Goal: Task Accomplishment & Management: Complete application form

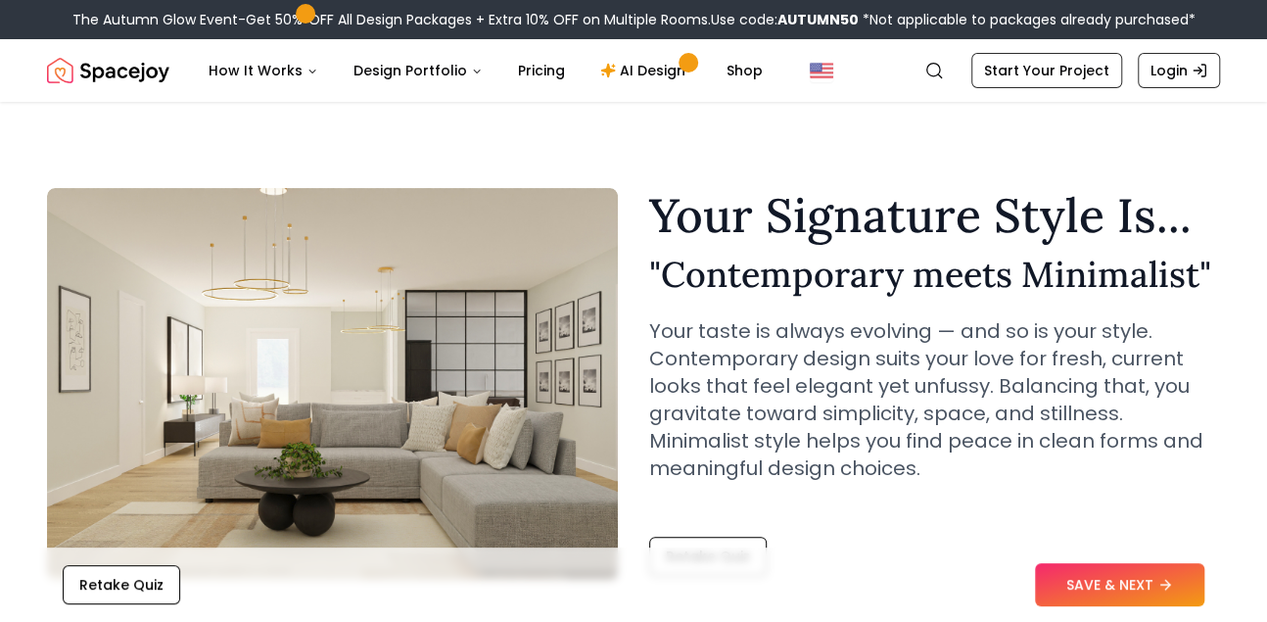
click at [24, 206] on section "Your Signature Style Is... " Contemporary meets Minimalist " Your taste is alwa…" at bounding box center [634, 372] width 1236 height 509
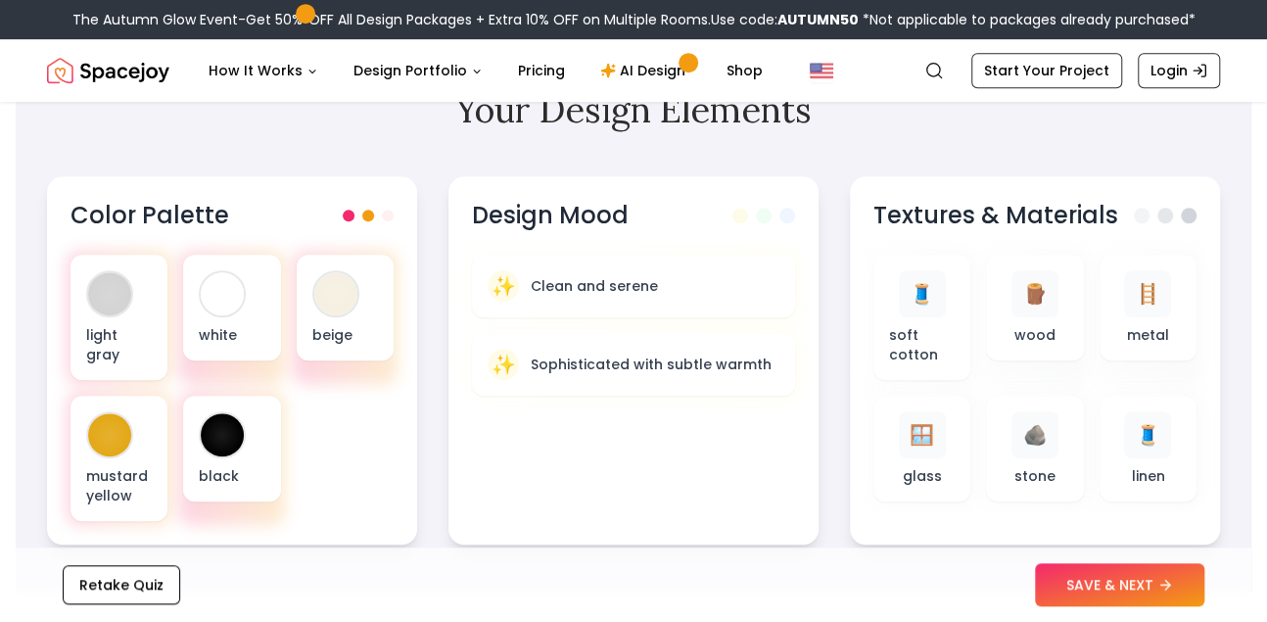
scroll to position [633, 0]
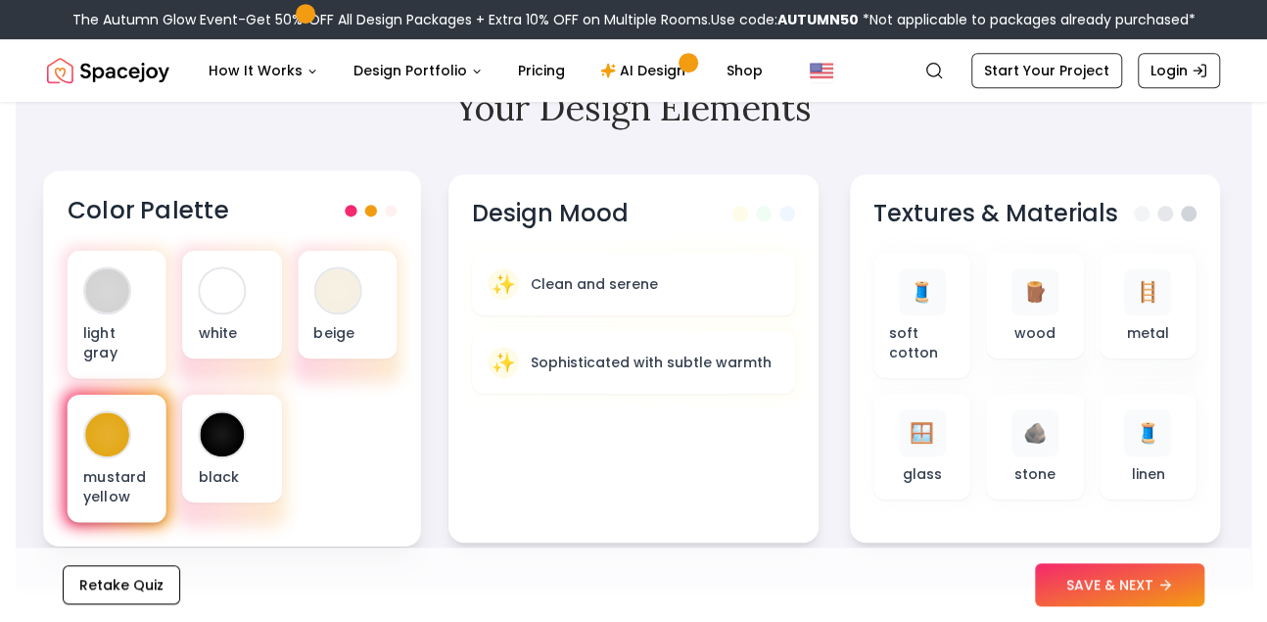
click at [92, 418] on div at bounding box center [107, 434] width 44 height 44
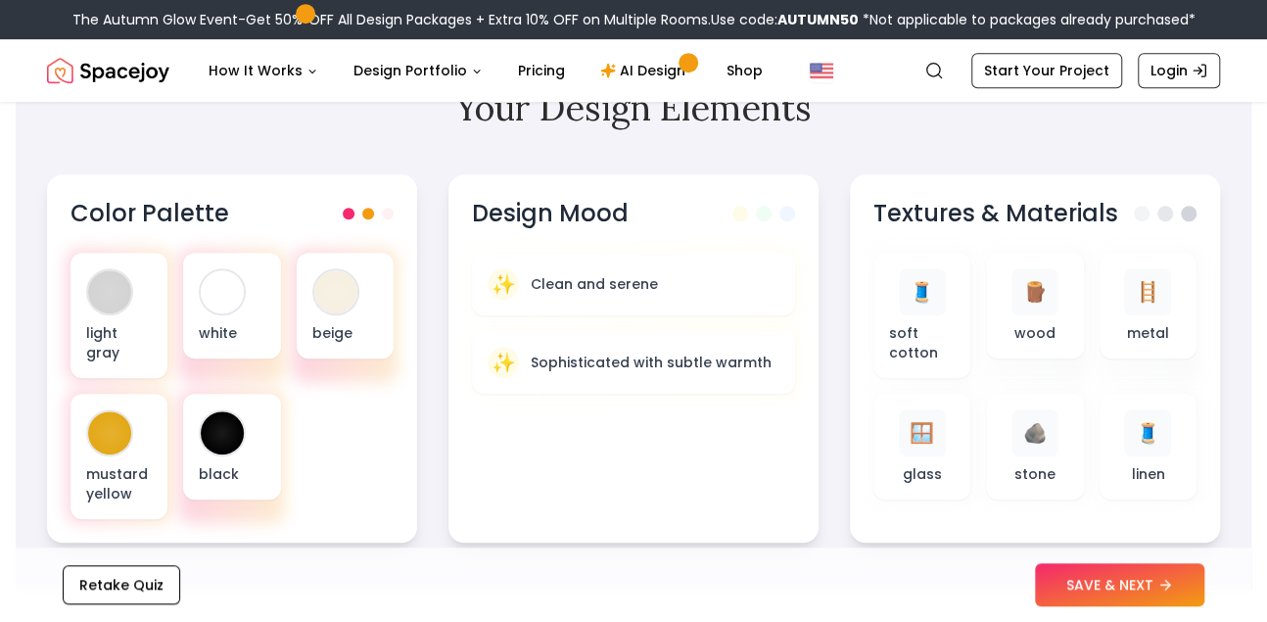
drag, startPoint x: 92, startPoint y: 418, endPoint x: 21, endPoint y: 427, distance: 72.0
click at [21, 427] on section "Your Design Elements Color Palette light gray white beige mustard yellow black …" at bounding box center [634, 315] width 1236 height 548
click at [292, 424] on div "light gray white beige mustard yellow black" at bounding box center [233, 386] width 330 height 271
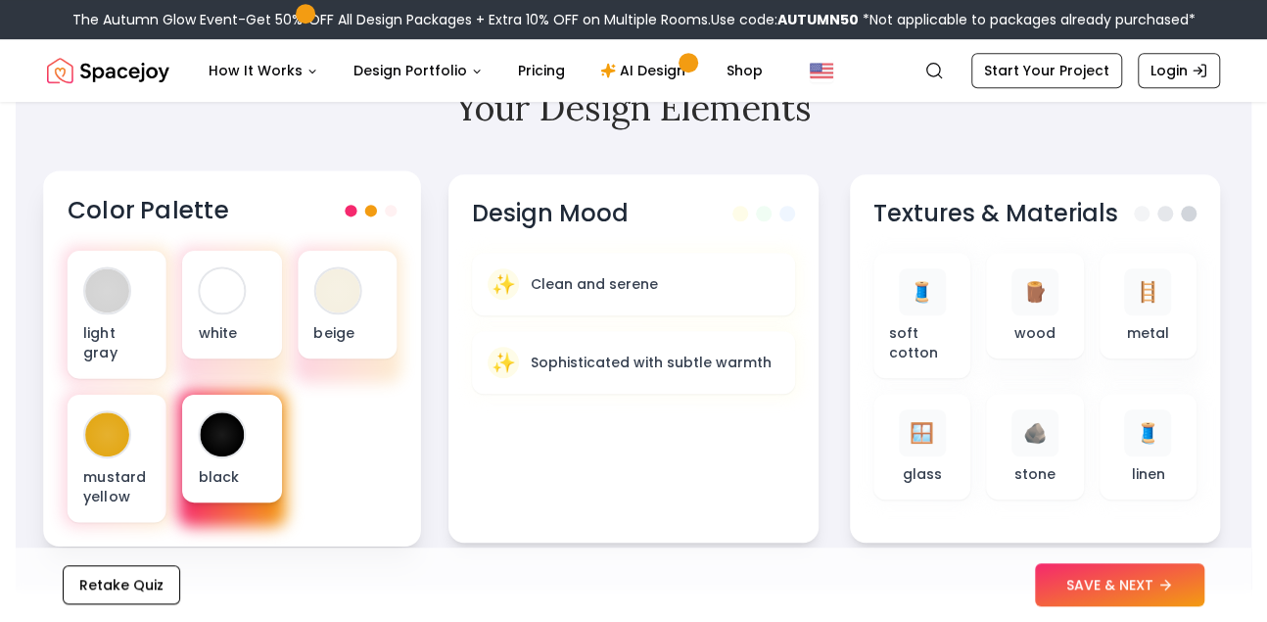
click at [258, 427] on div "black" at bounding box center [231, 449] width 99 height 108
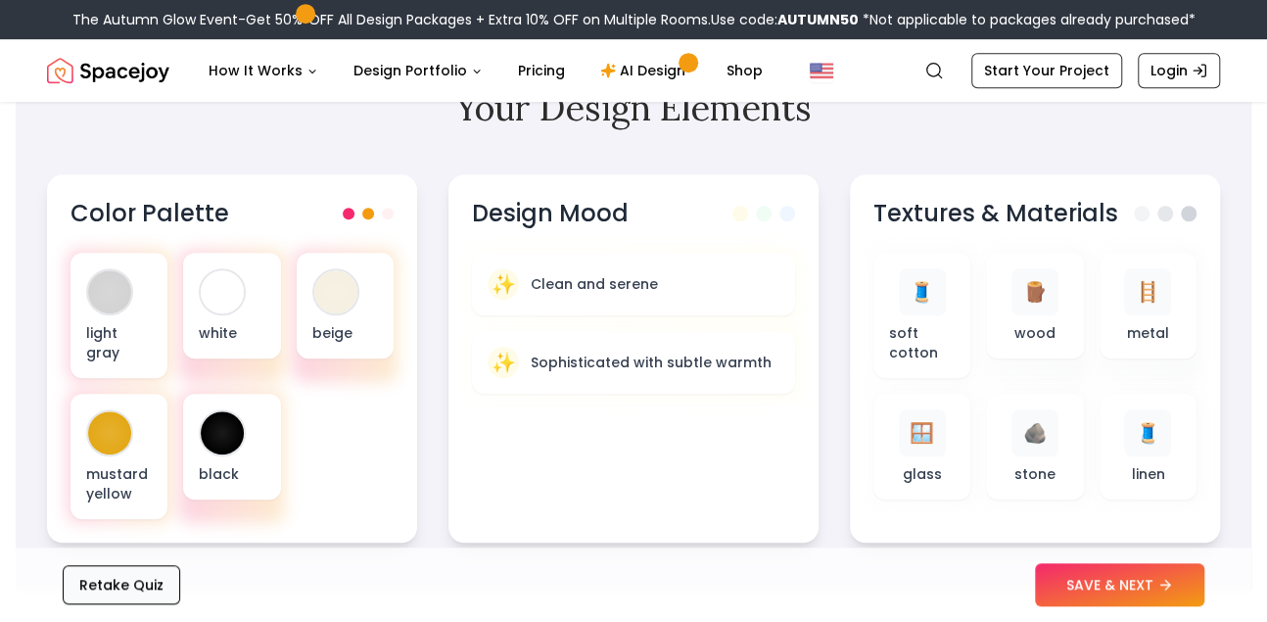
click at [141, 574] on button "Retake Quiz" at bounding box center [122, 584] width 118 height 39
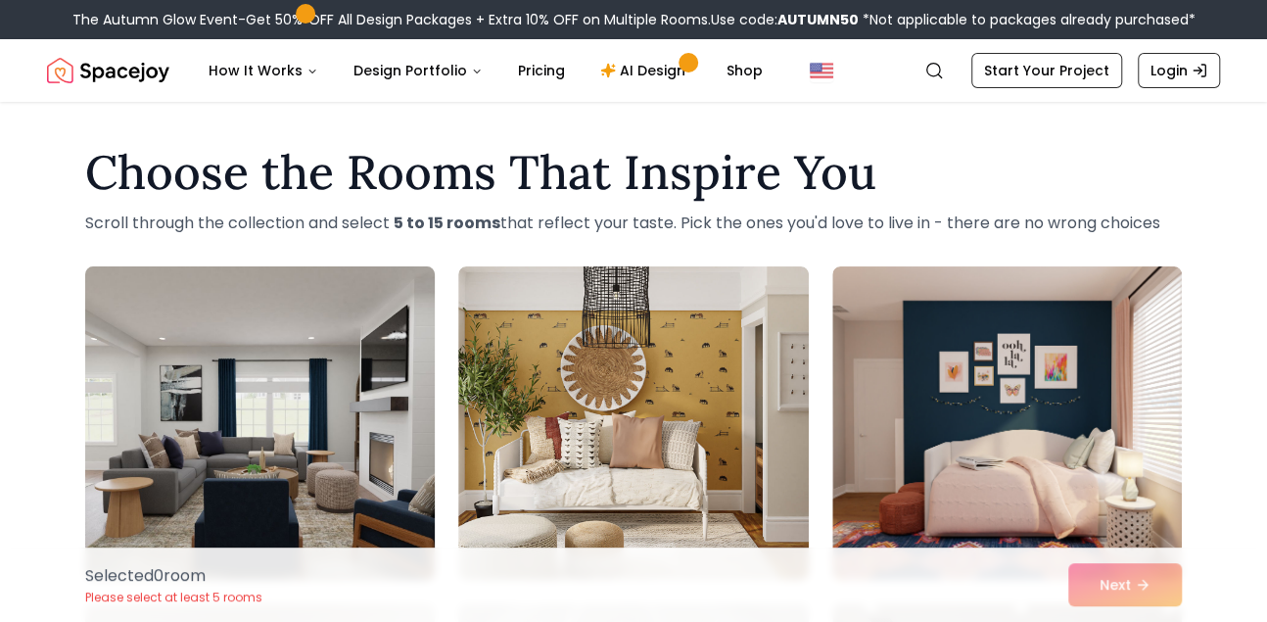
click at [381, 390] on img at bounding box center [259, 423] width 367 height 329
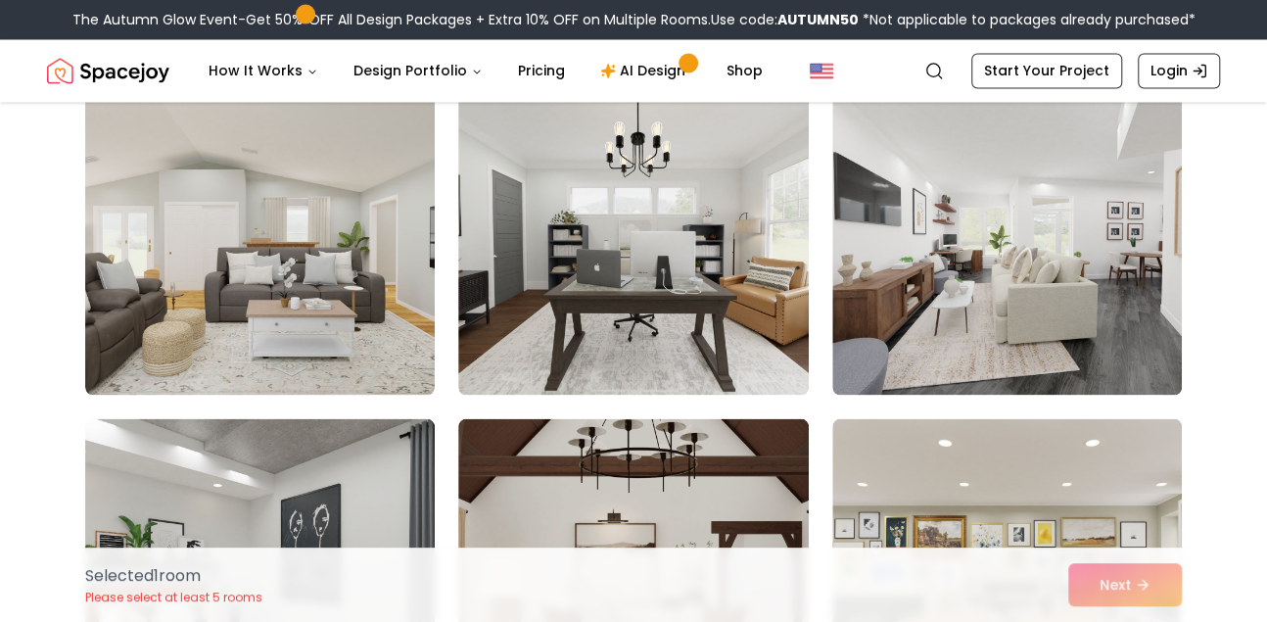
scroll to position [1868, 0]
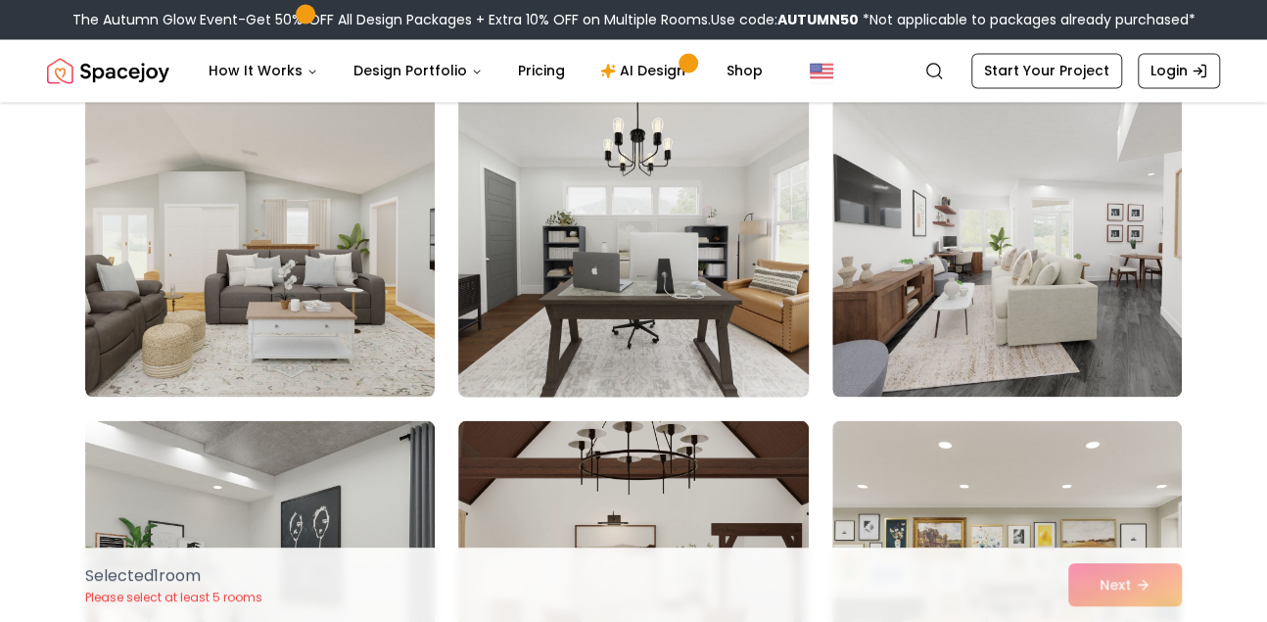
click at [782, 344] on img at bounding box center [633, 239] width 367 height 329
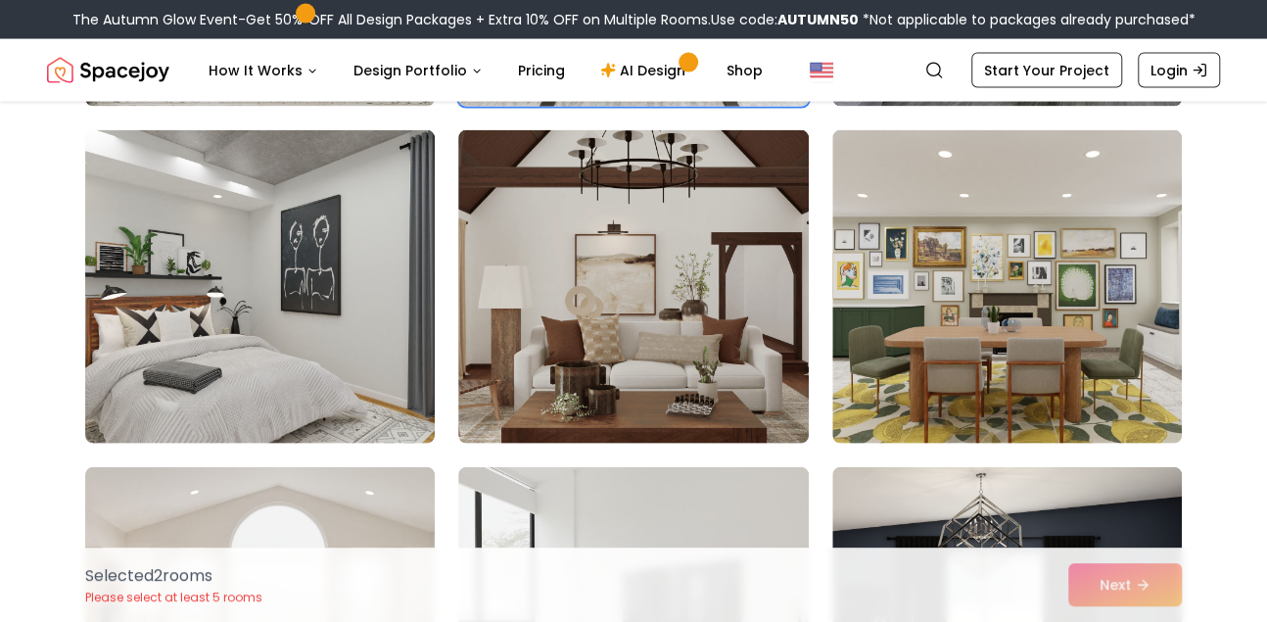
scroll to position [2160, 0]
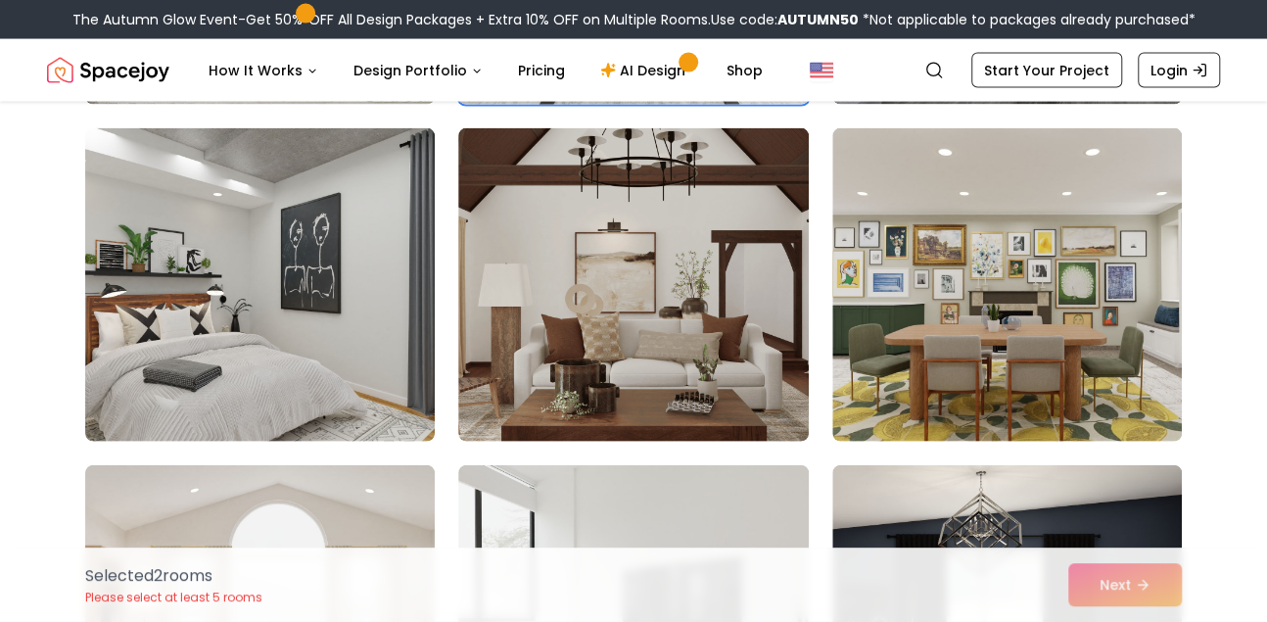
click at [782, 344] on img at bounding box center [633, 284] width 350 height 313
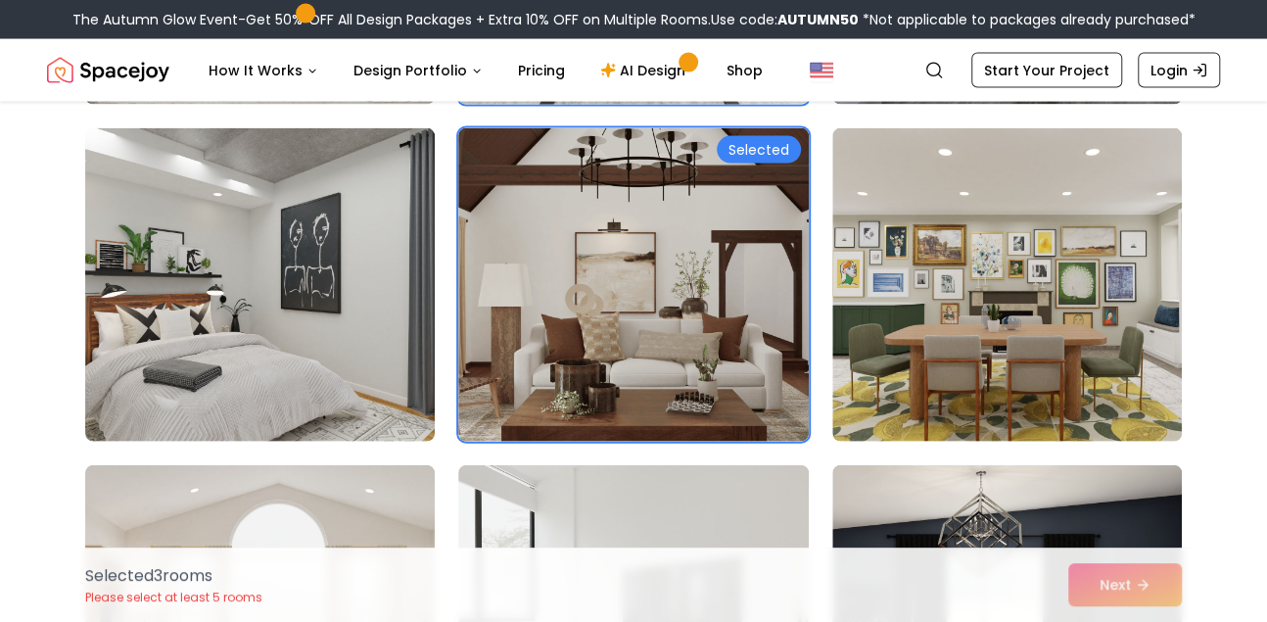
scroll to position [2149, 0]
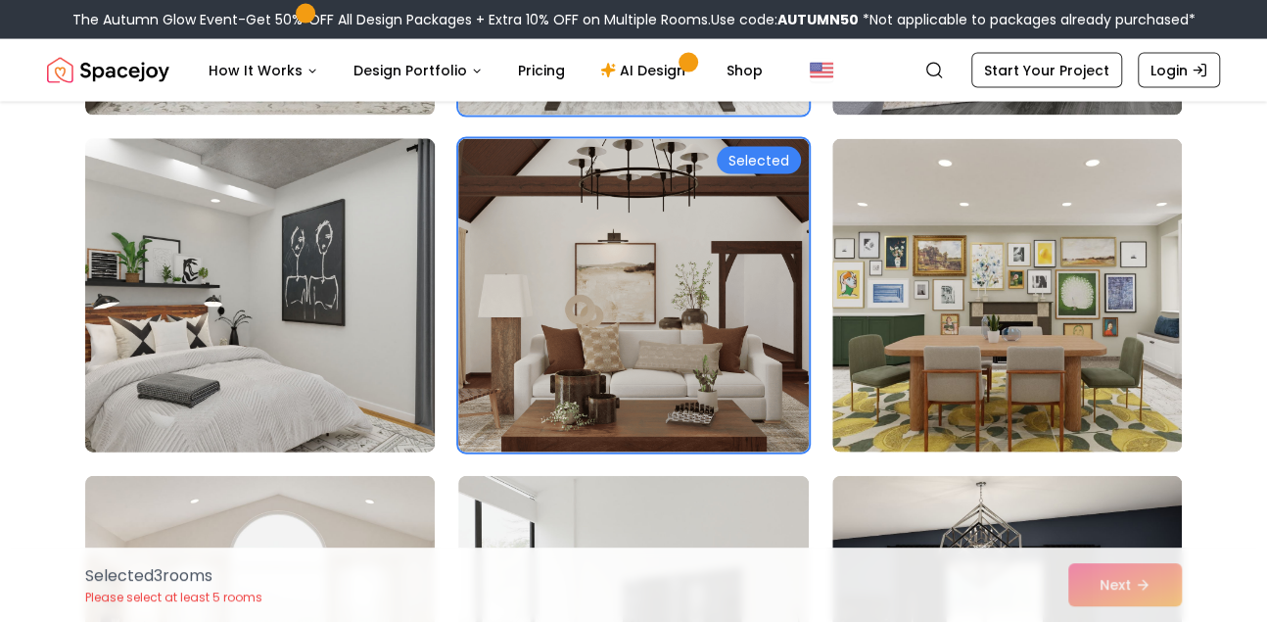
click at [328, 354] on img at bounding box center [259, 295] width 367 height 329
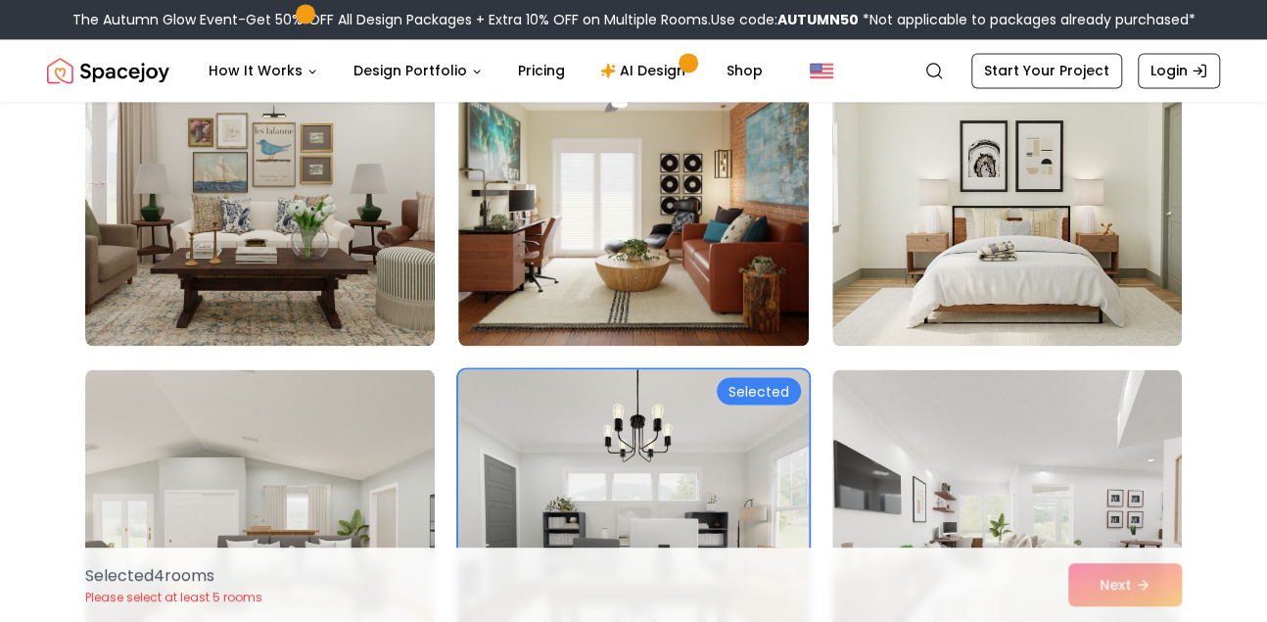
click at [694, 455] on img at bounding box center [633, 525] width 367 height 329
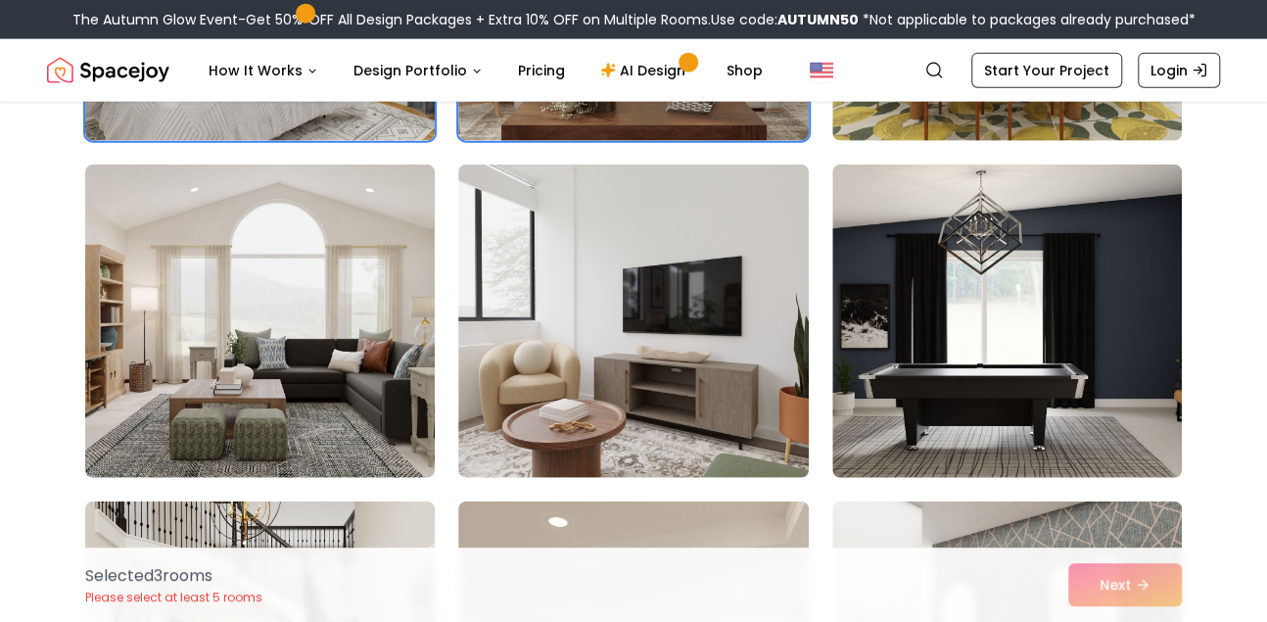
scroll to position [2464, 0]
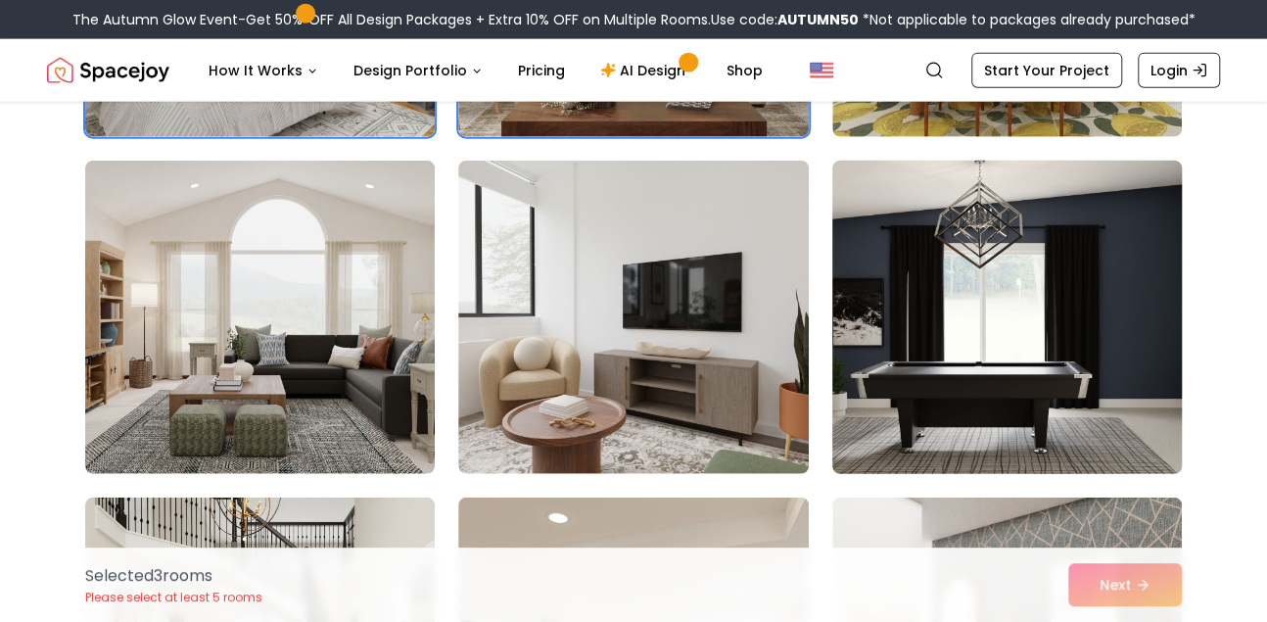
click at [1073, 302] on img at bounding box center [1007, 317] width 367 height 329
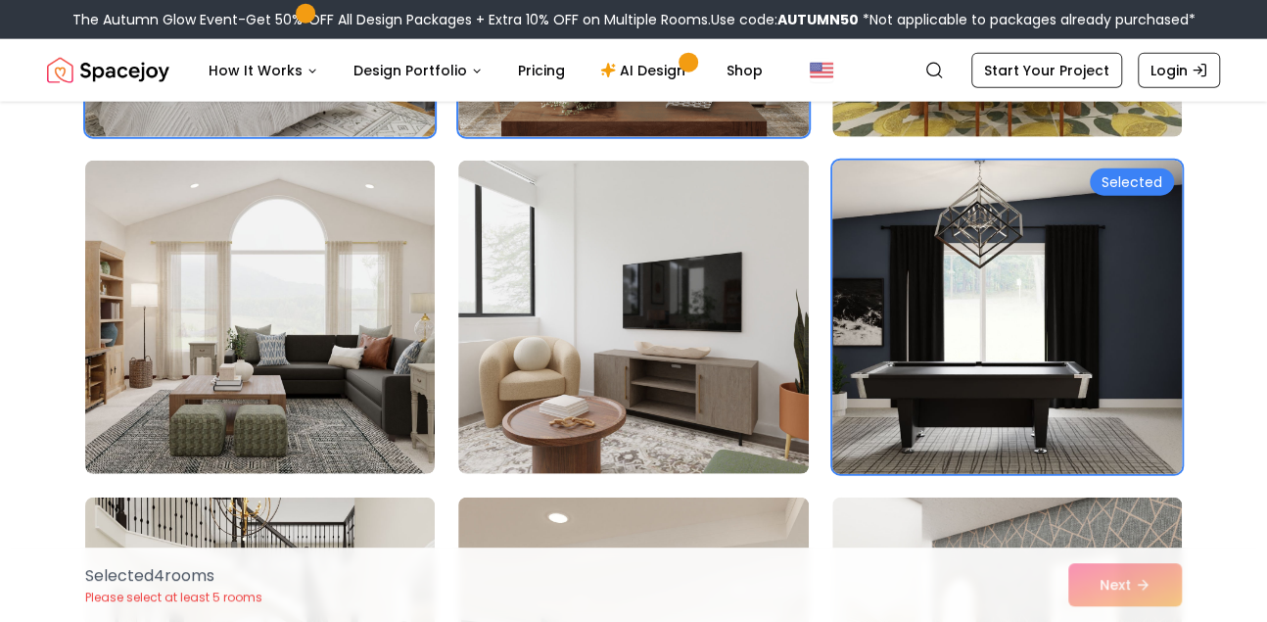
scroll to position [2525, 0]
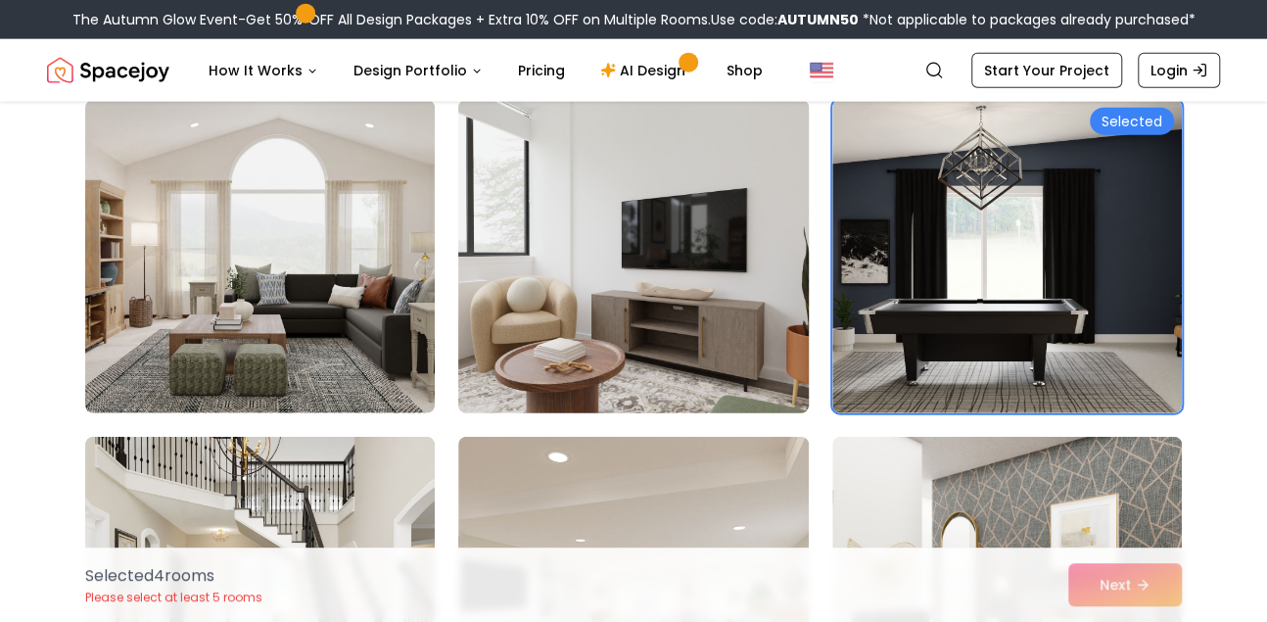
click at [641, 303] on img at bounding box center [633, 256] width 367 height 329
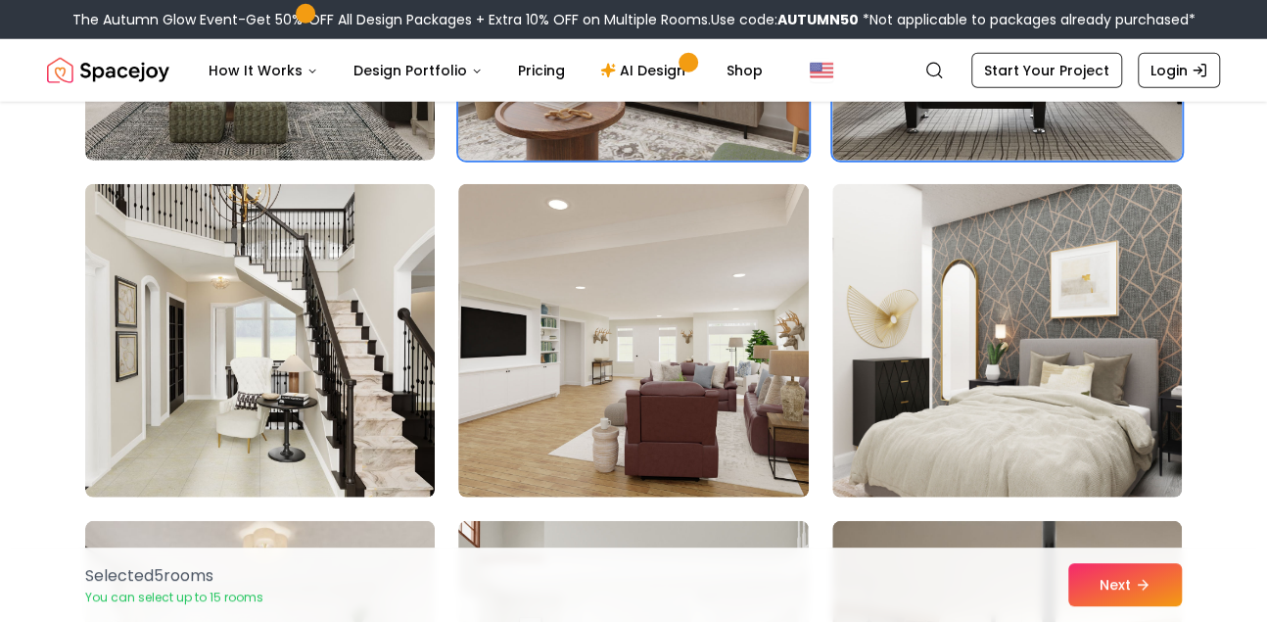
scroll to position [2800, 0]
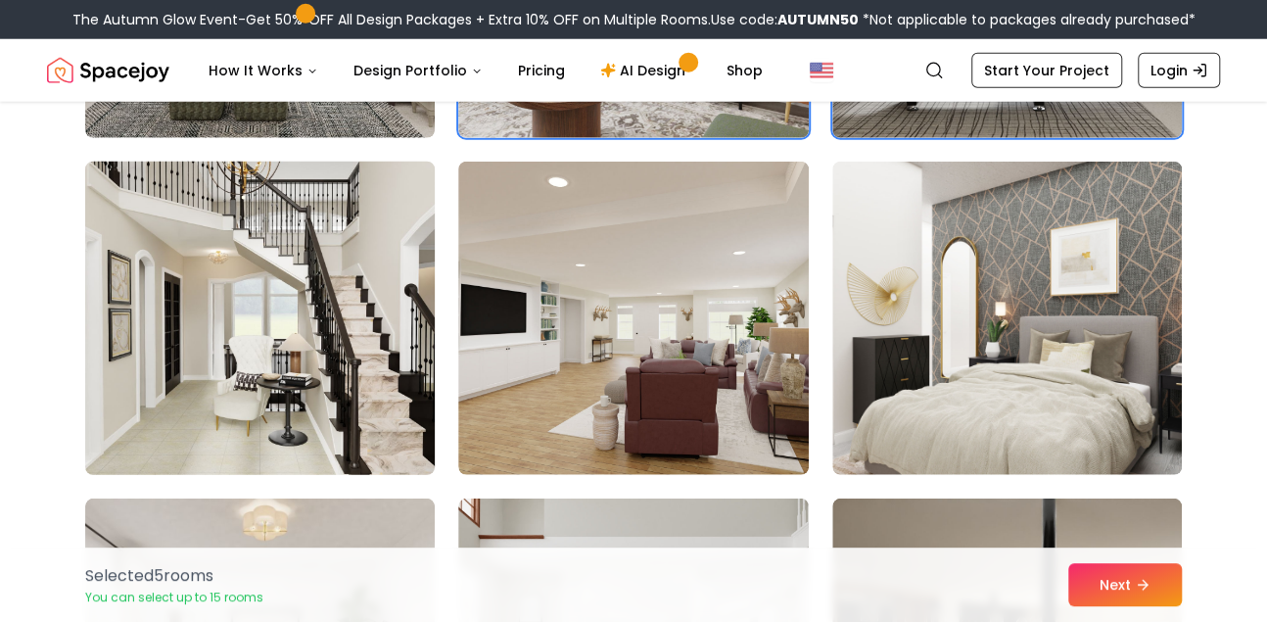
click at [263, 273] on img at bounding box center [259, 318] width 367 height 329
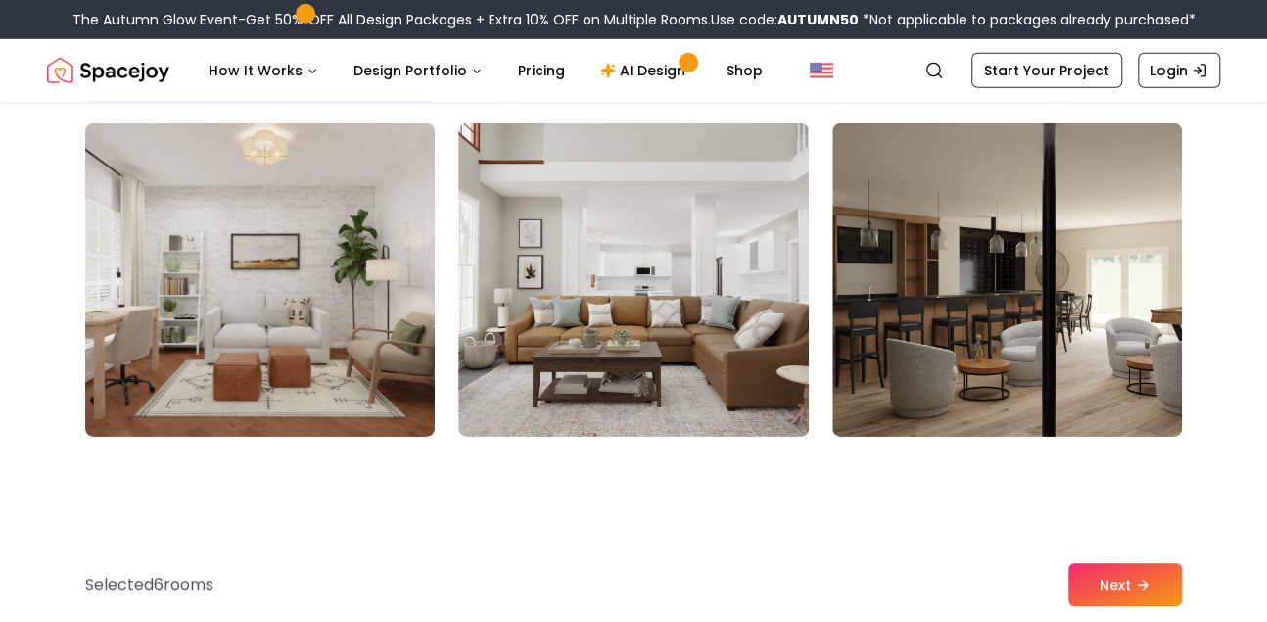
scroll to position [3176, 0]
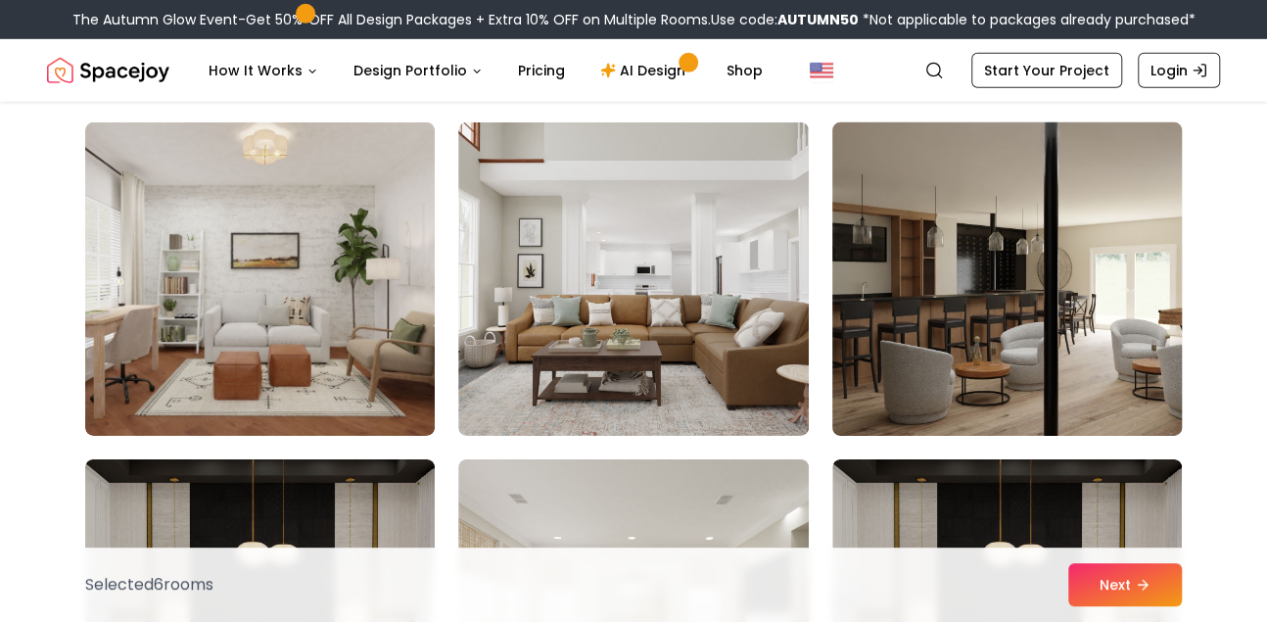
click at [986, 315] on img at bounding box center [1007, 279] width 367 height 329
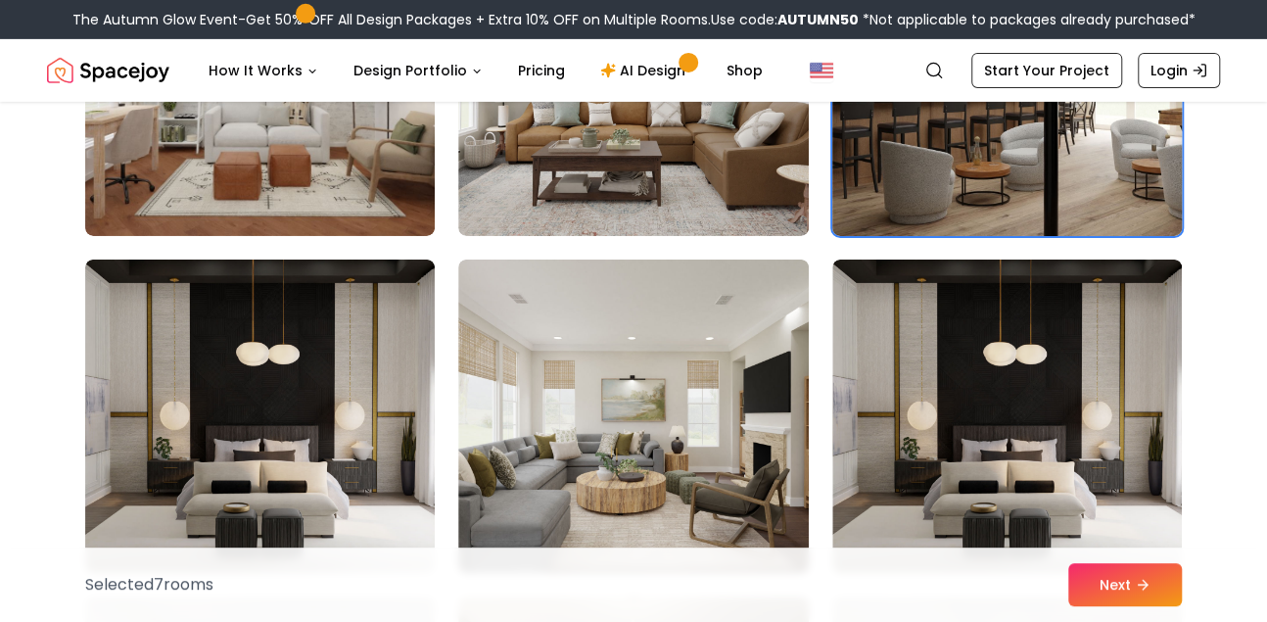
scroll to position [3379, 0]
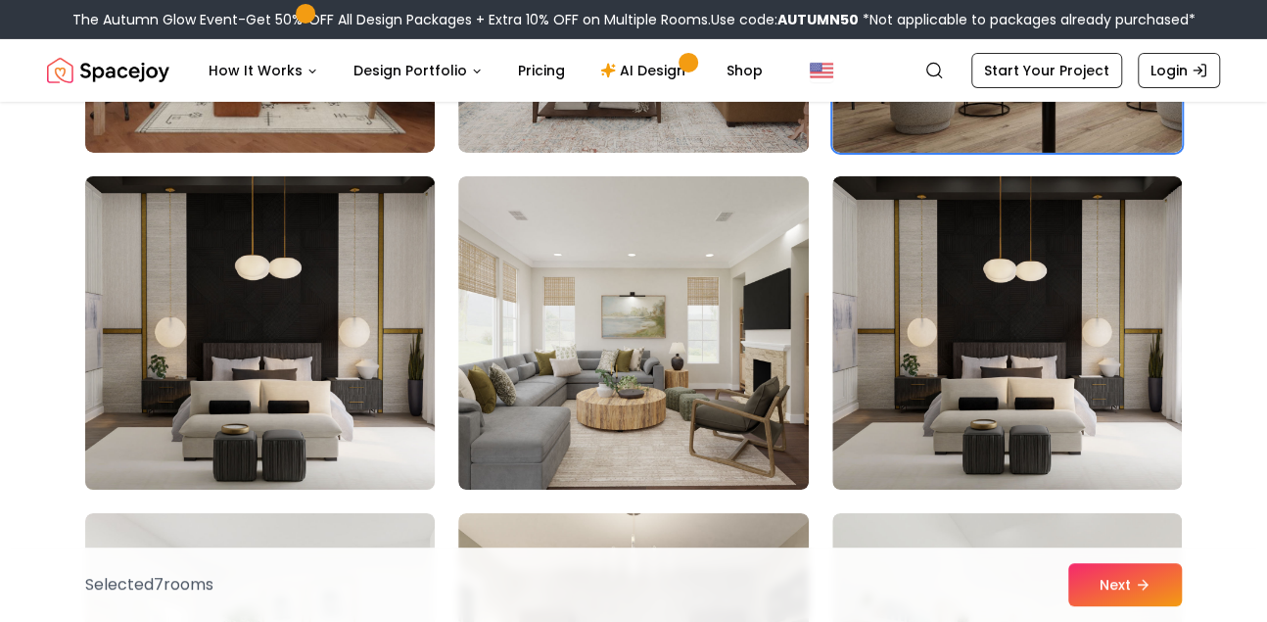
click at [260, 425] on img at bounding box center [259, 332] width 367 height 329
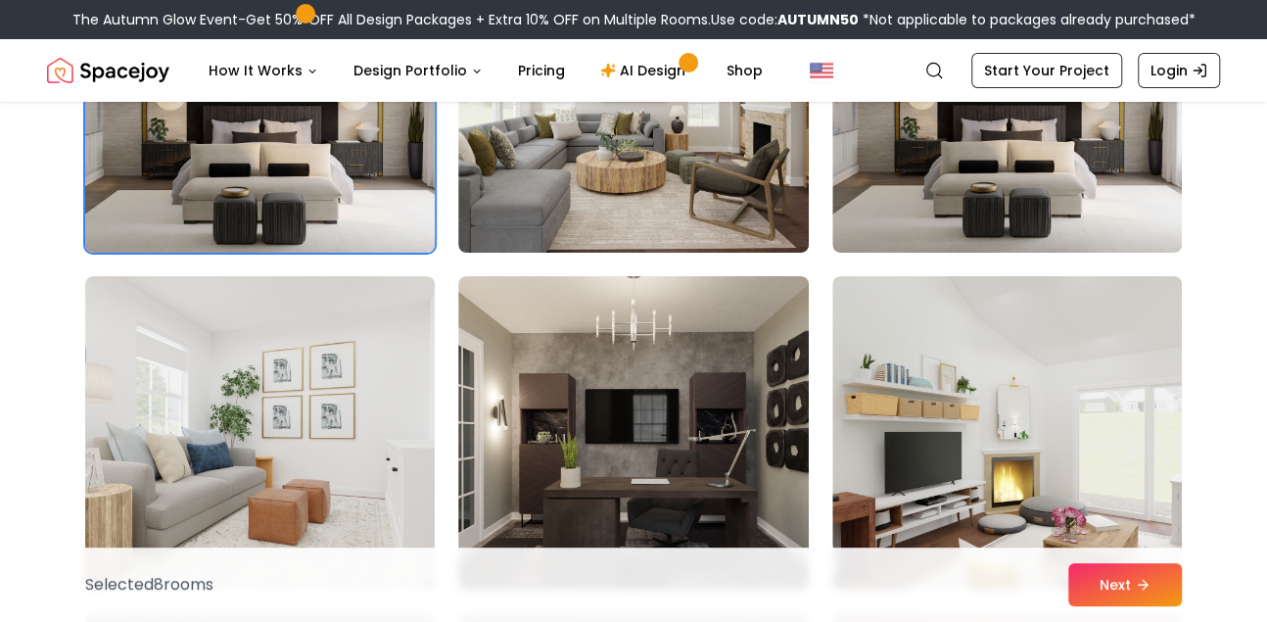
scroll to position [3697, 0]
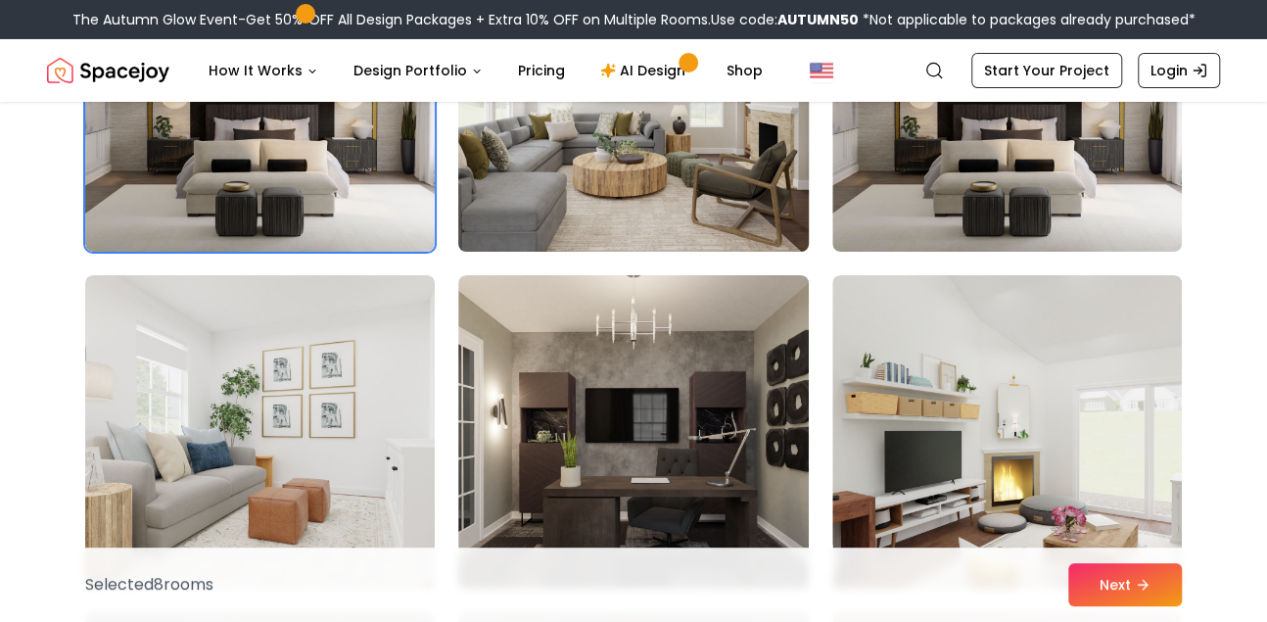
click at [751, 182] on img at bounding box center [633, 94] width 367 height 329
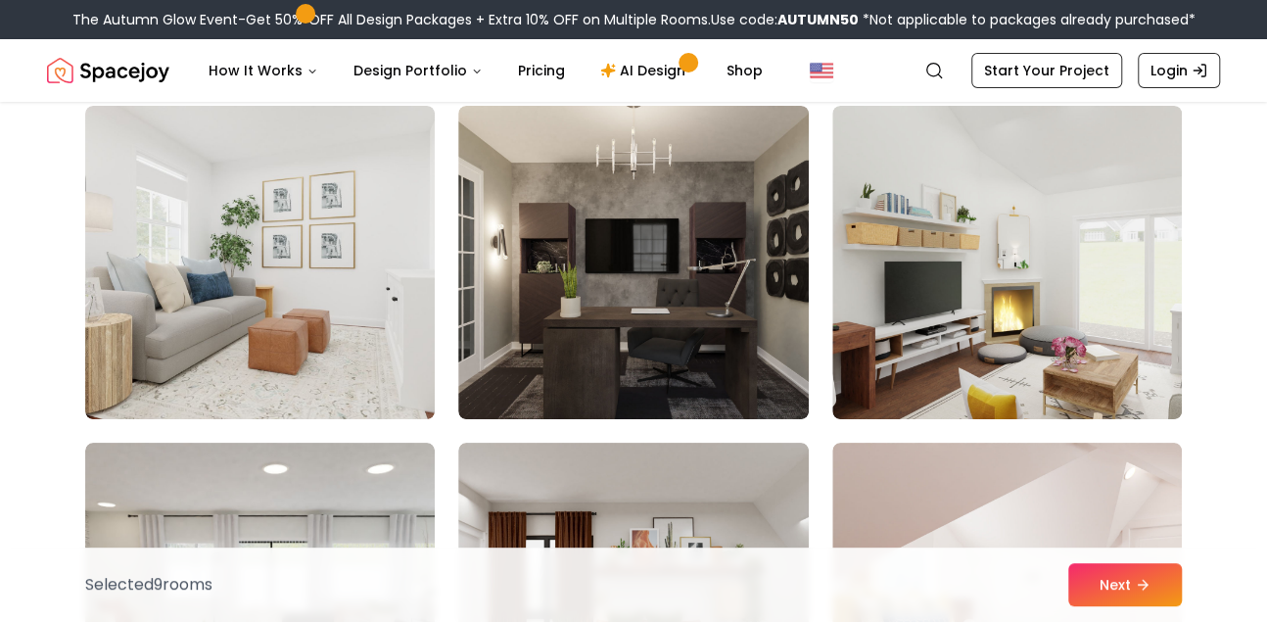
click at [751, 182] on img at bounding box center [633, 262] width 350 height 313
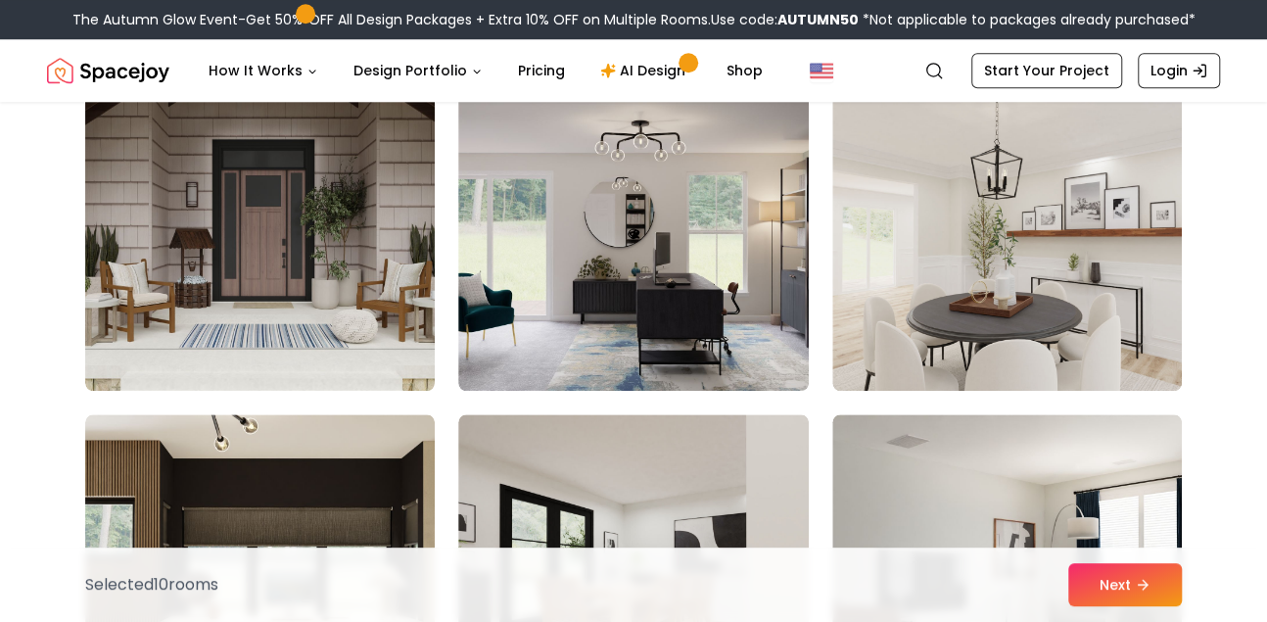
scroll to position [4907, 0]
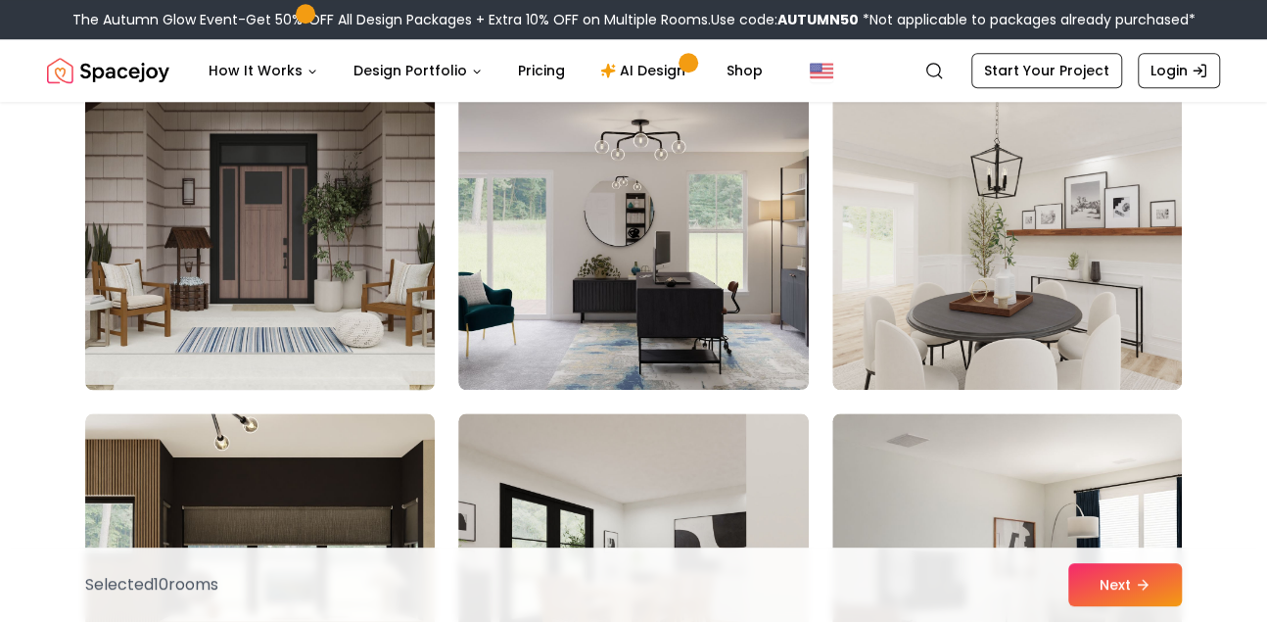
click at [375, 287] on img at bounding box center [259, 233] width 367 height 329
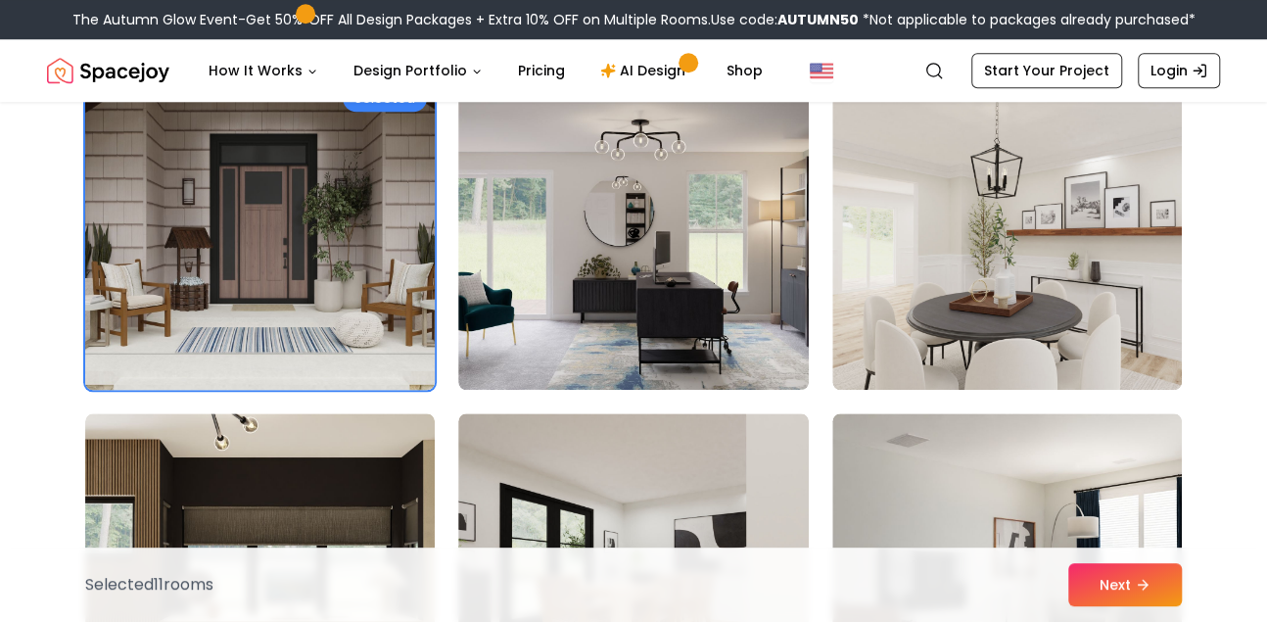
click at [375, 287] on img at bounding box center [259, 233] width 367 height 329
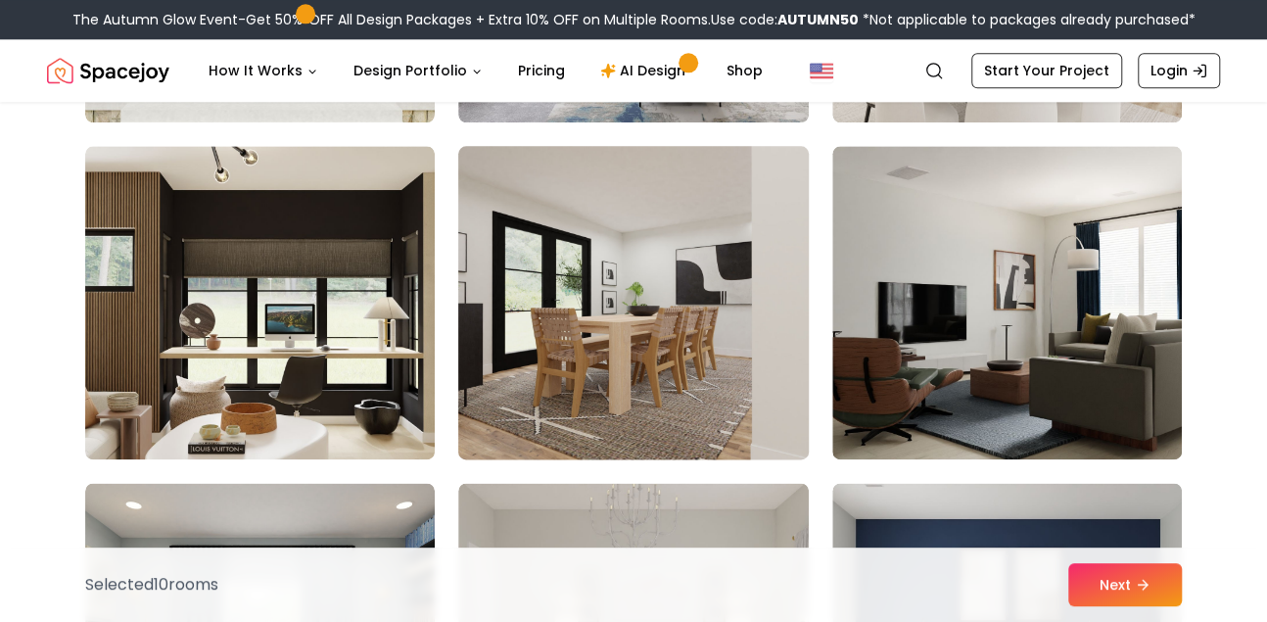
scroll to position [5175, 0]
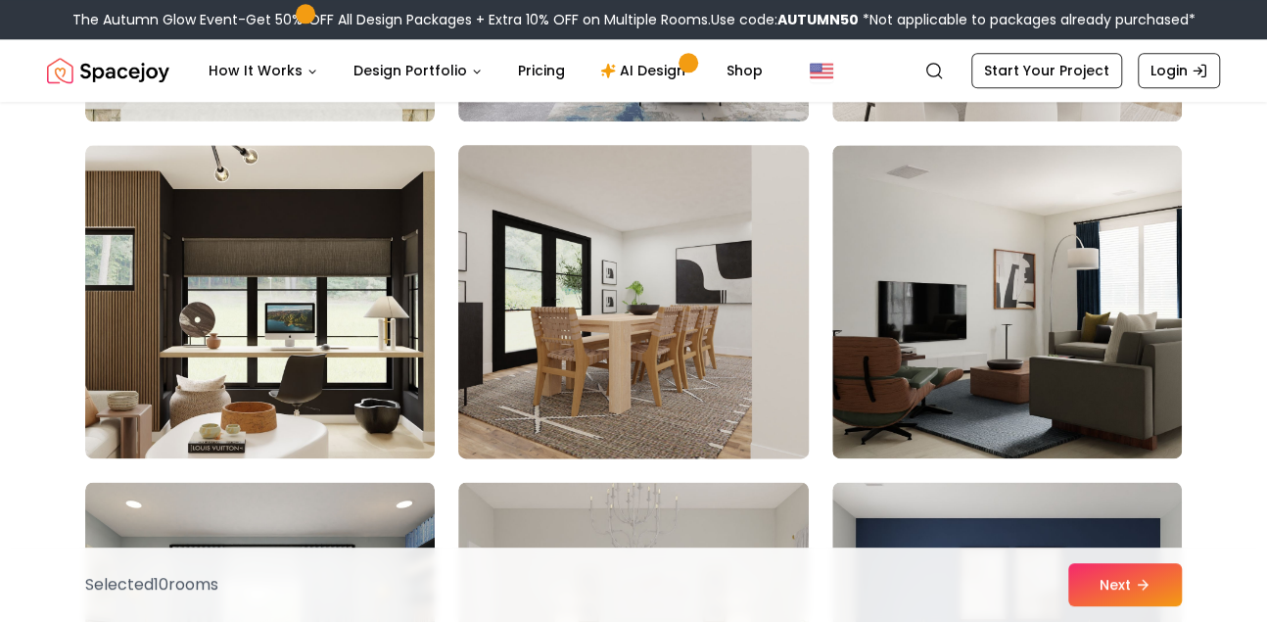
click at [636, 352] on img at bounding box center [633, 301] width 367 height 329
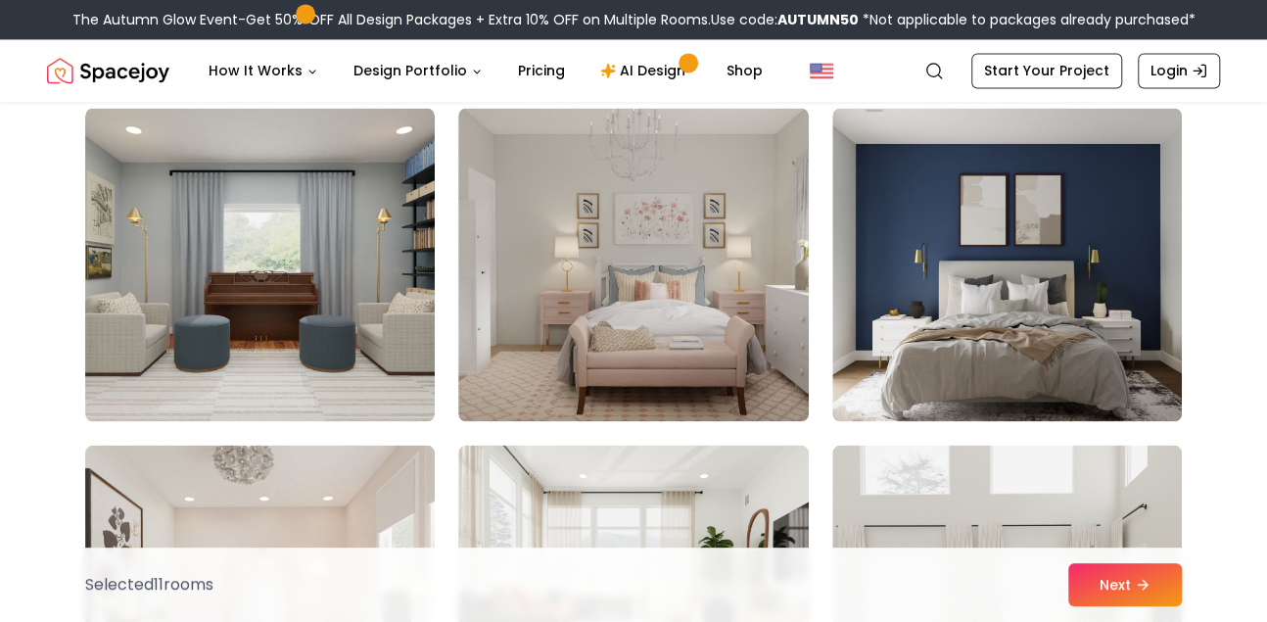
scroll to position [5597, 0]
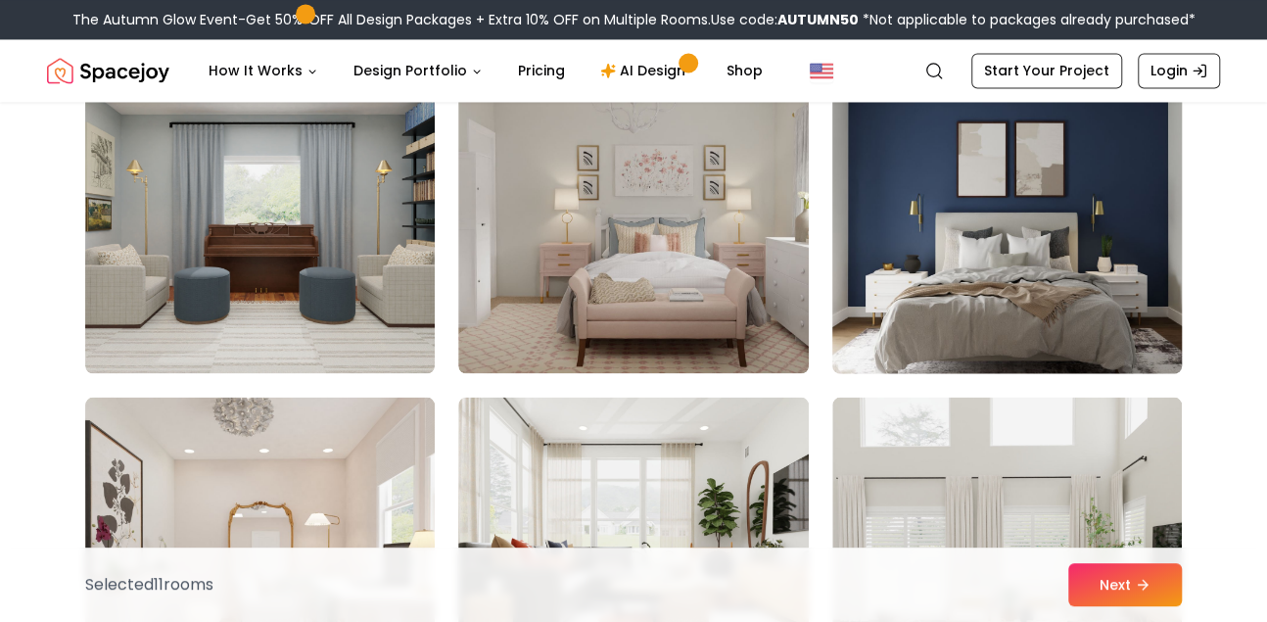
click at [968, 182] on img at bounding box center [1007, 216] width 367 height 329
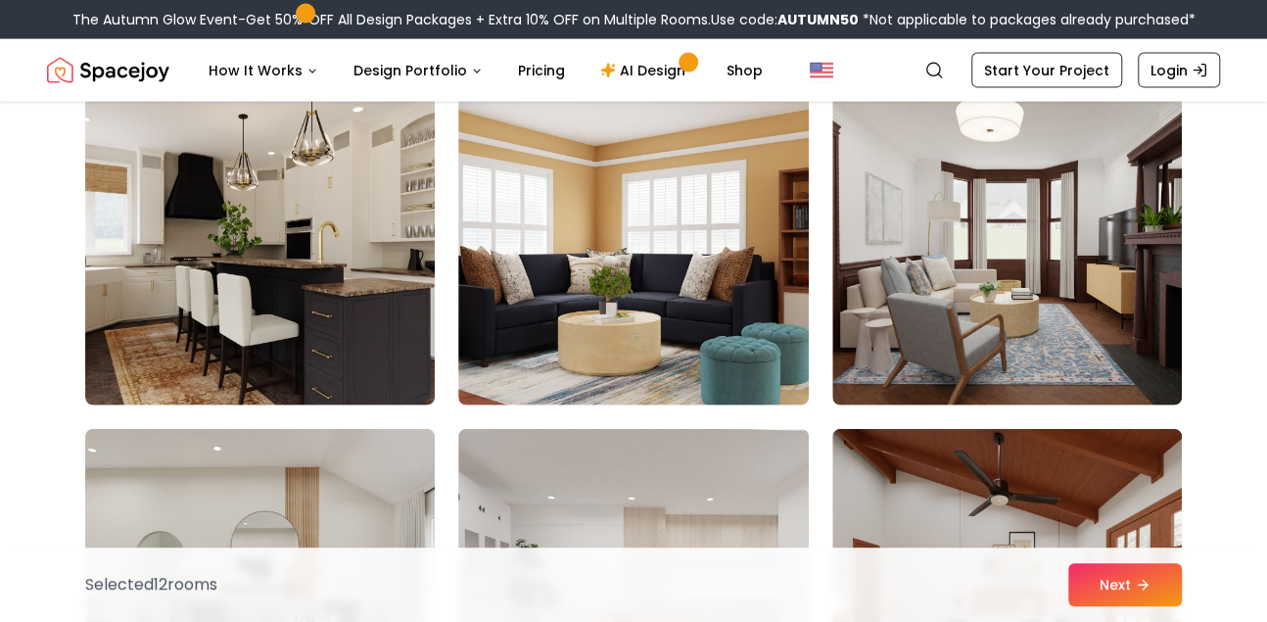
scroll to position [6240, 0]
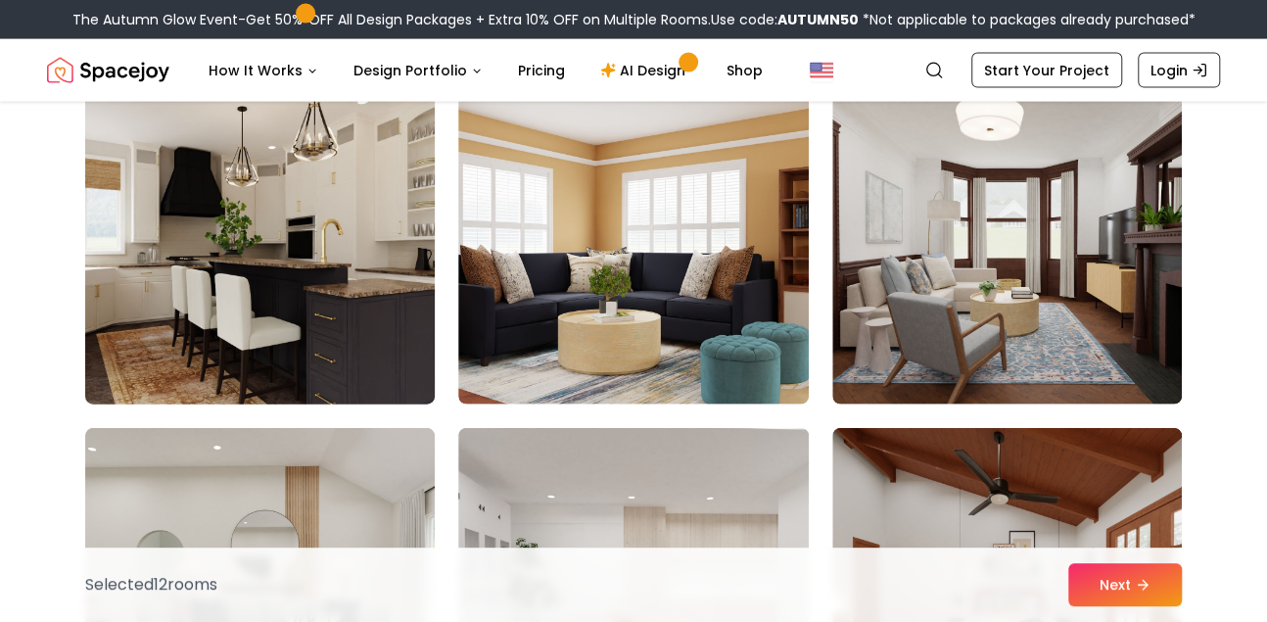
click at [334, 195] on img at bounding box center [259, 247] width 367 height 329
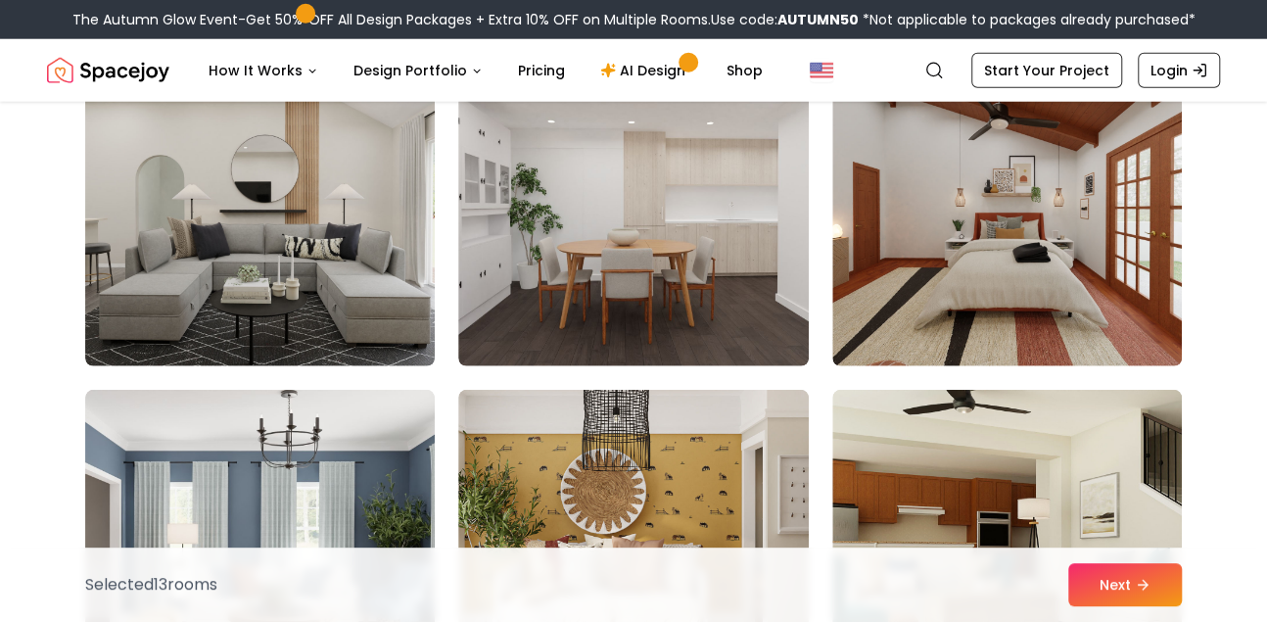
scroll to position [6616, 0]
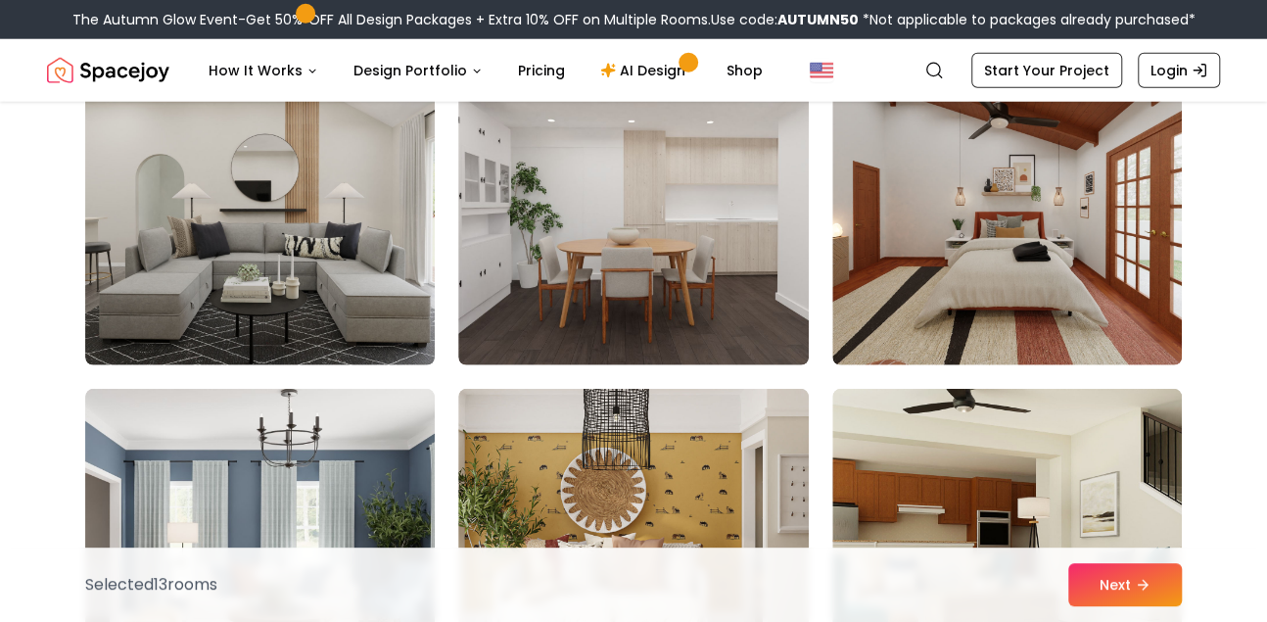
click at [334, 195] on img at bounding box center [260, 208] width 350 height 313
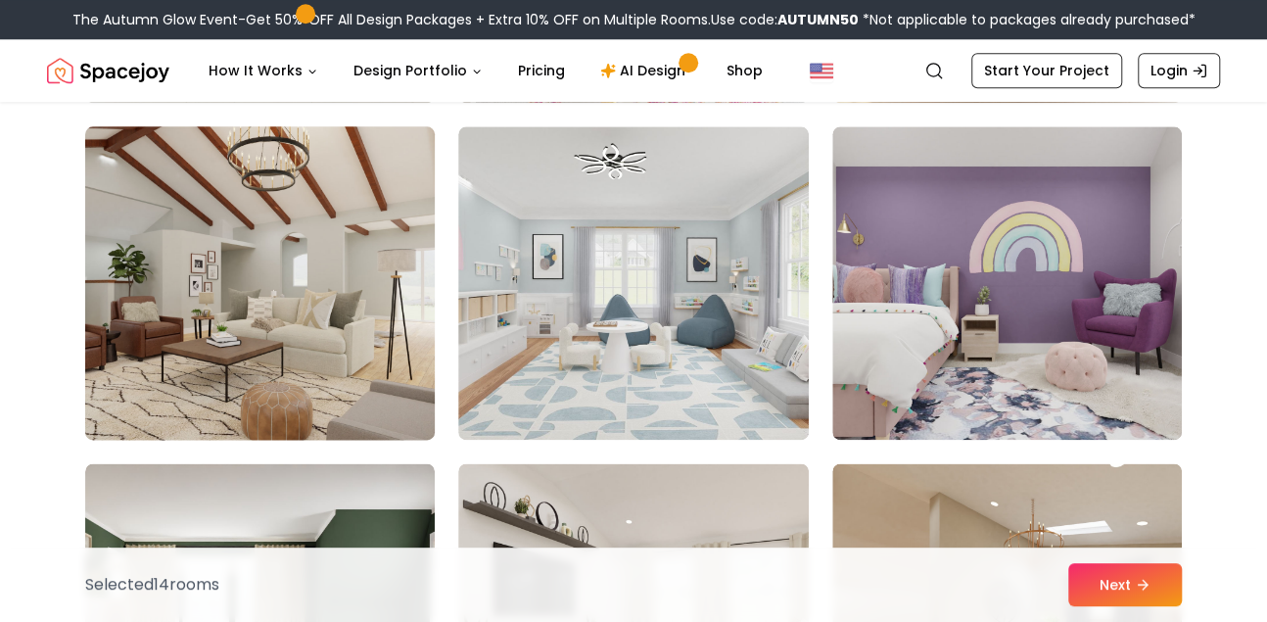
scroll to position [8899, 0]
click at [354, 238] on img at bounding box center [259, 283] width 367 height 329
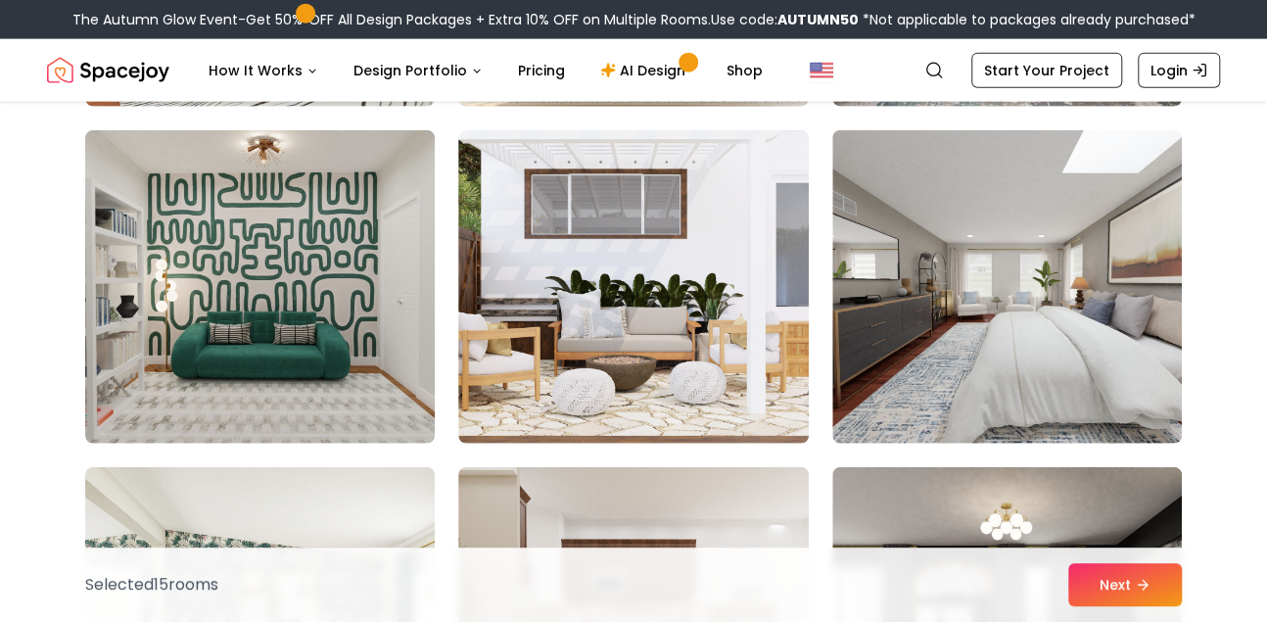
scroll to position [10242, 0]
click at [354, 238] on img at bounding box center [260, 287] width 350 height 313
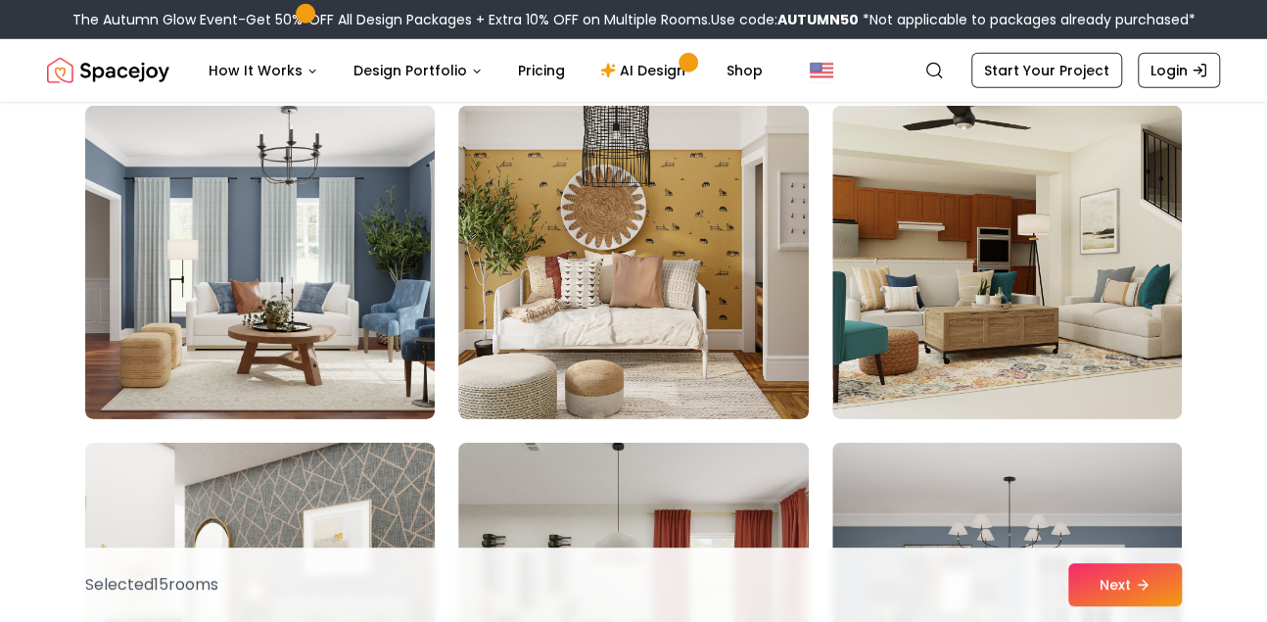
scroll to position [6897, 0]
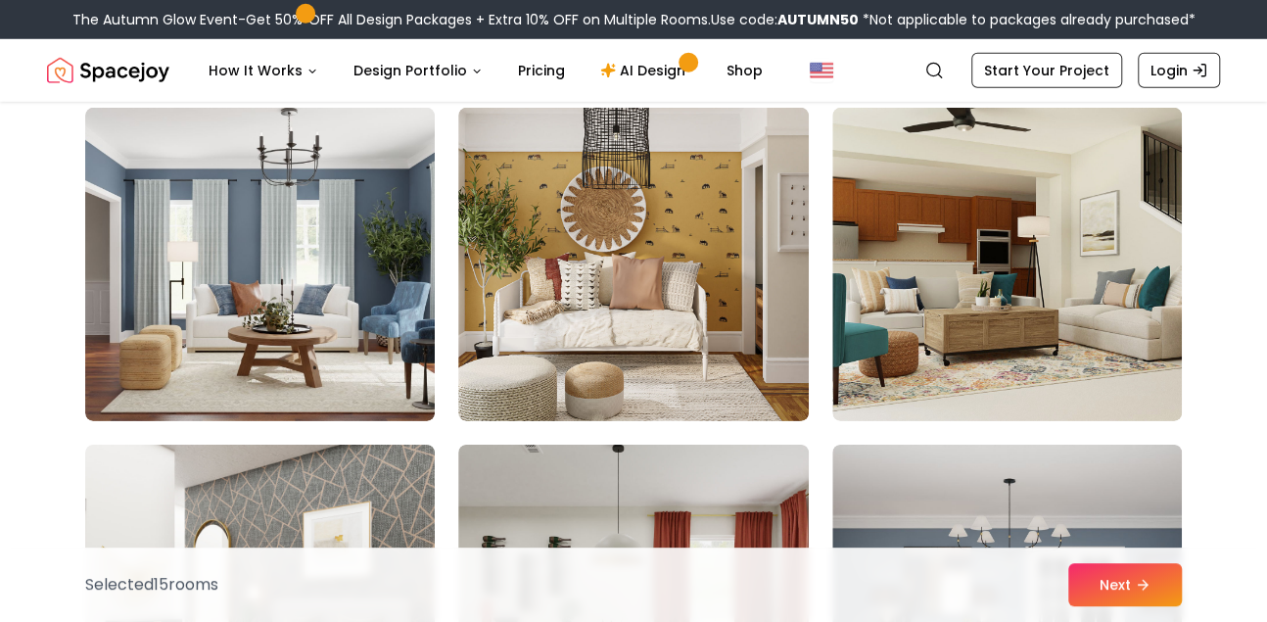
click at [354, 238] on img at bounding box center [260, 264] width 350 height 313
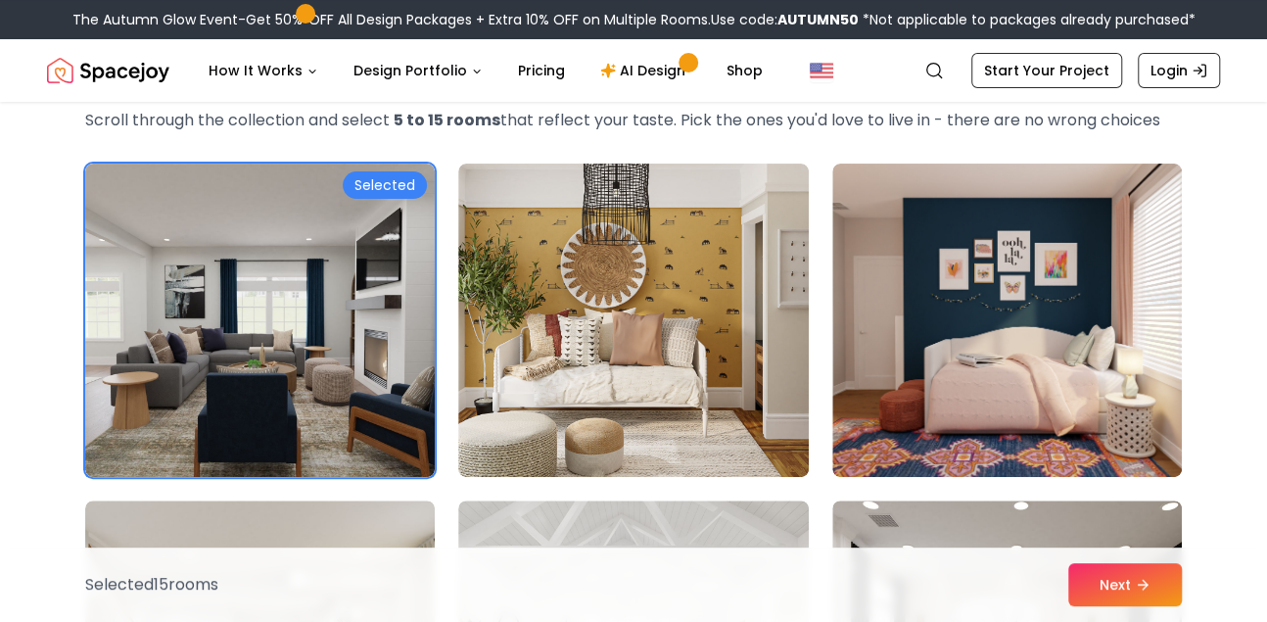
scroll to position [0, 0]
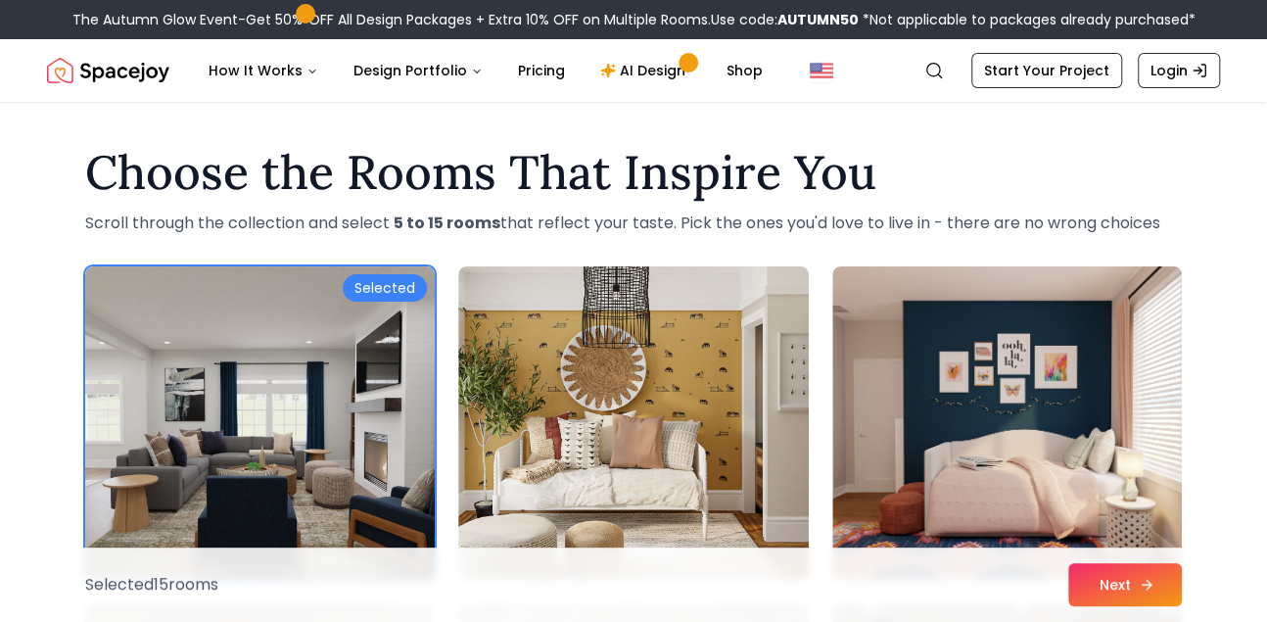
click at [1113, 568] on button "Next" at bounding box center [1125, 584] width 114 height 43
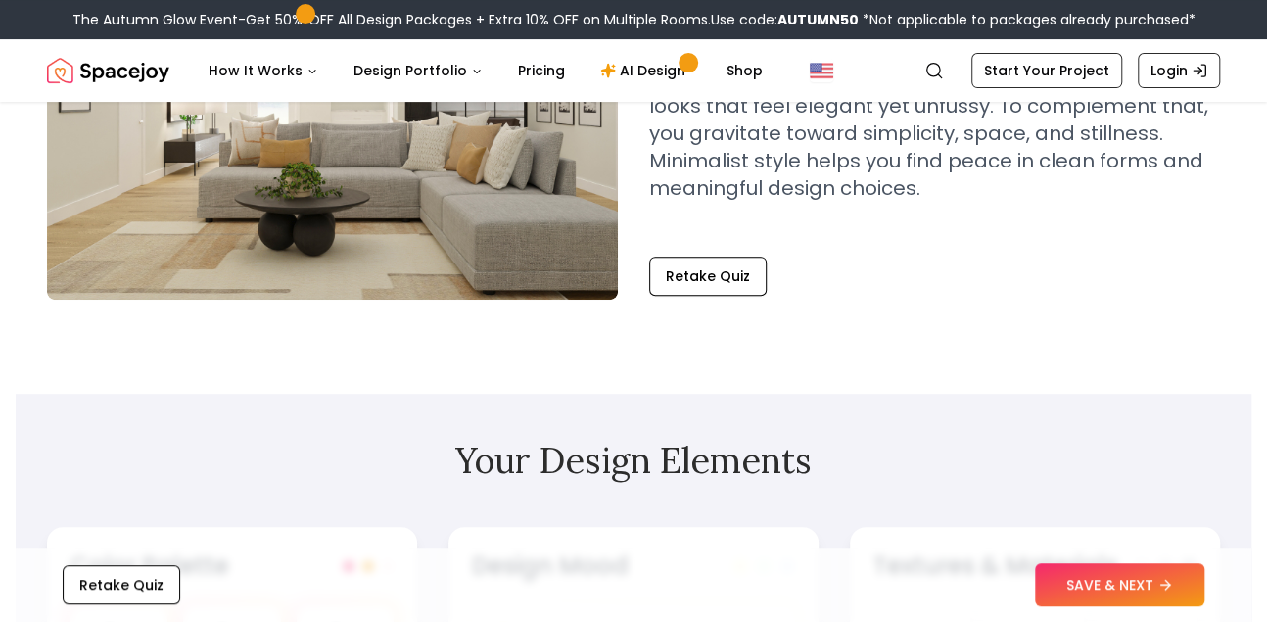
scroll to position [346, 0]
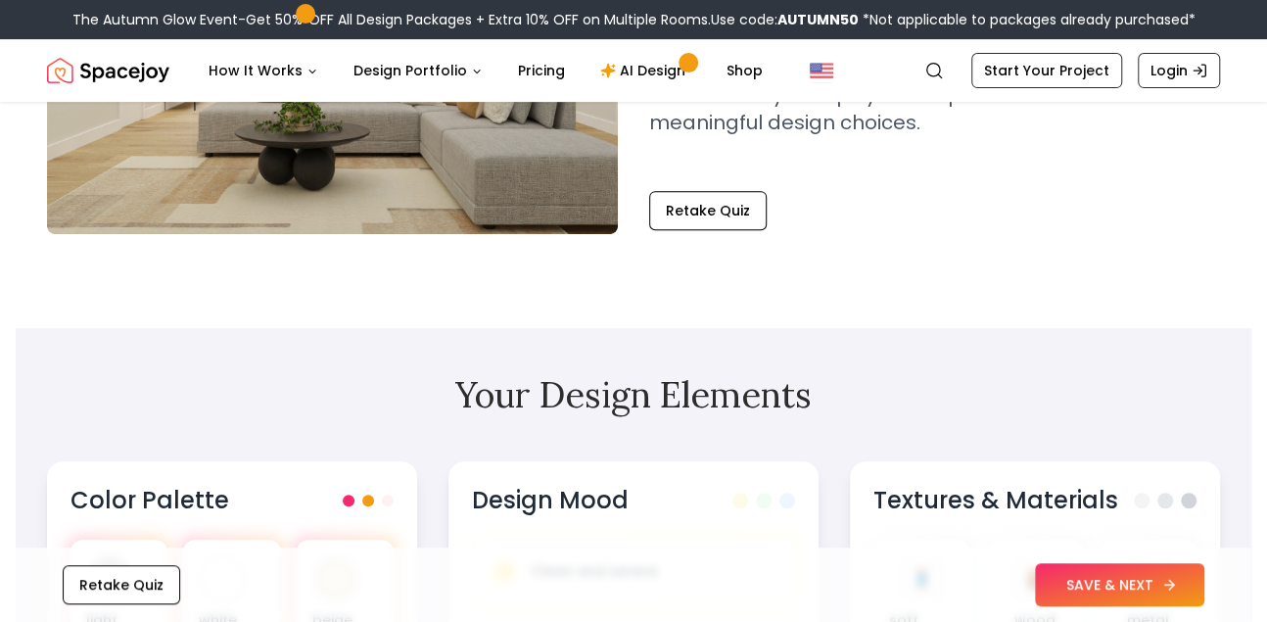
click at [1177, 580] on button "SAVE & NEXT" at bounding box center [1119, 584] width 169 height 43
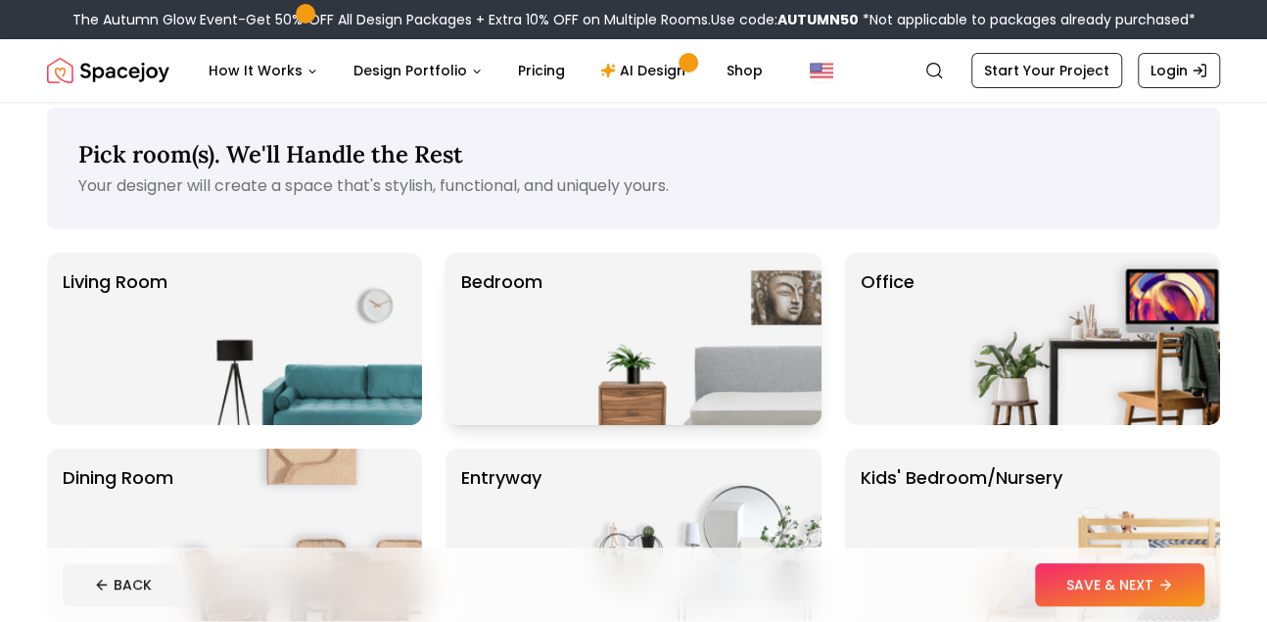
scroll to position [9, 0]
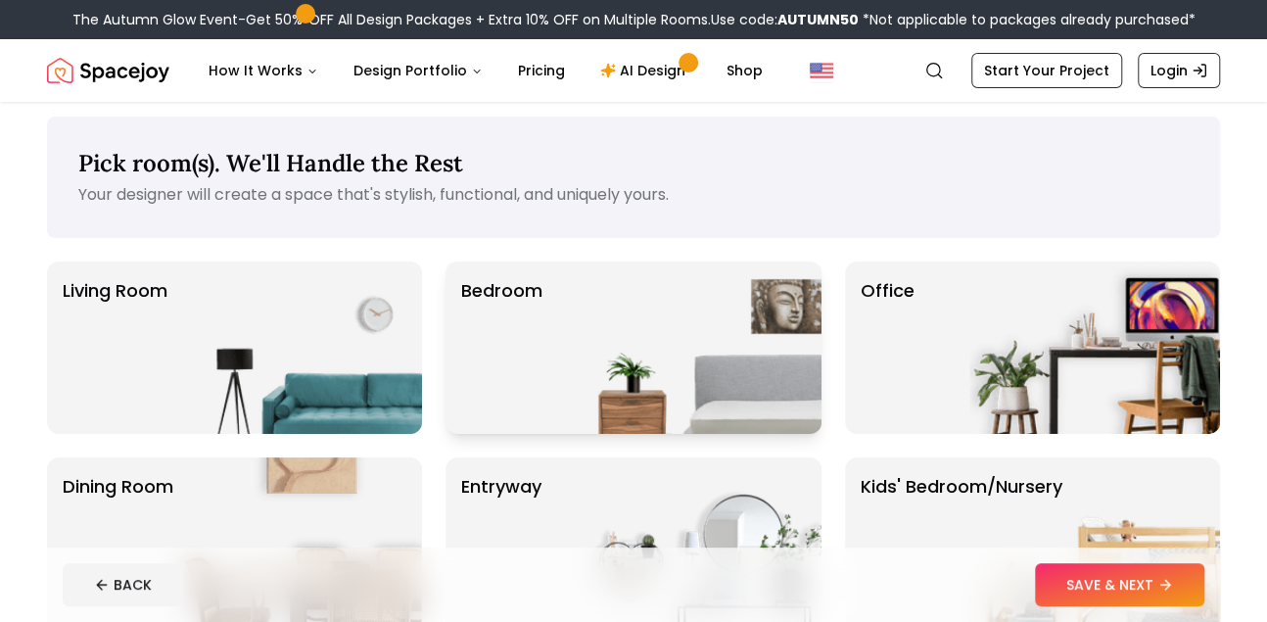
click at [615, 313] on img at bounding box center [696, 347] width 251 height 172
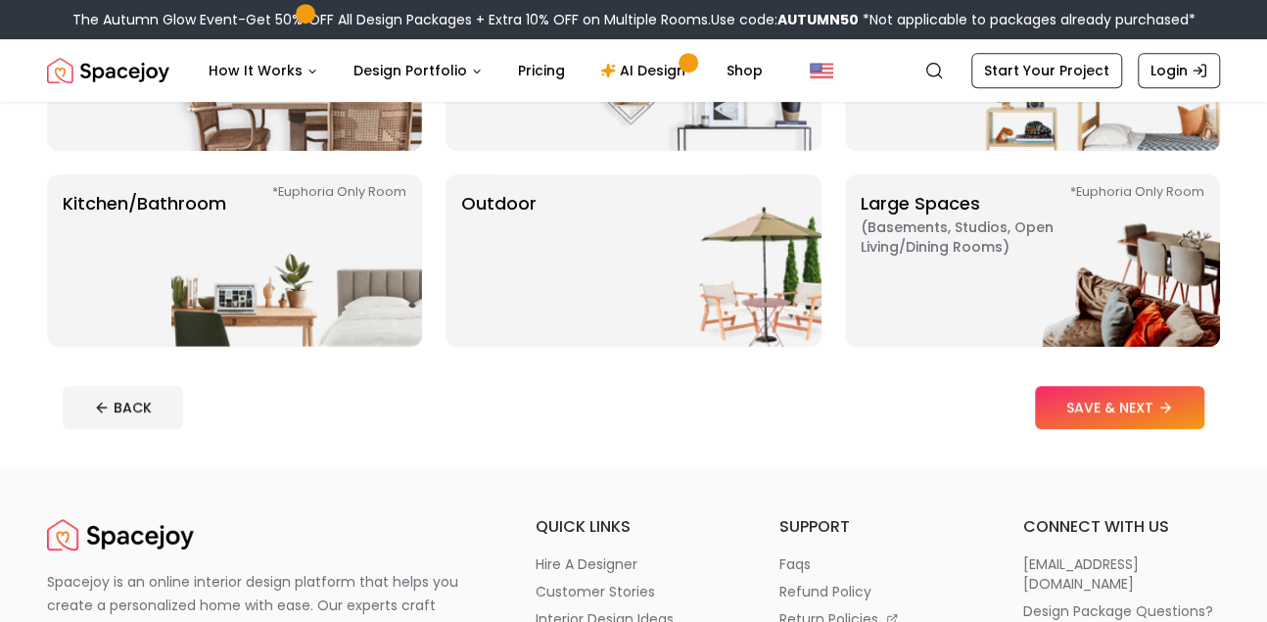
scroll to position [0, 0]
